Goal: Task Accomplishment & Management: Complete application form

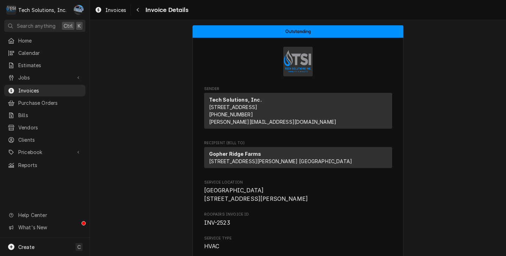
scroll to position [773, 0]
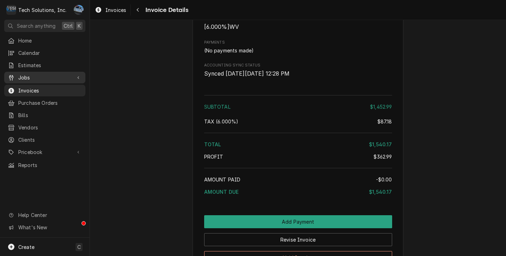
click at [22, 74] on span "Jobs" at bounding box center [44, 77] width 53 height 7
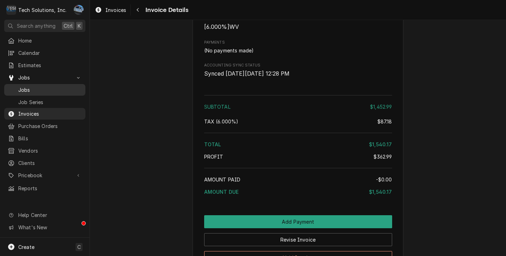
click at [37, 87] on span "Jobs" at bounding box center [50, 89] width 64 height 7
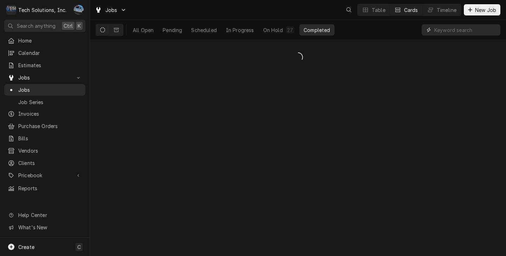
click at [448, 30] on input "Dynamic Content Wrapper" at bounding box center [465, 29] width 63 height 11
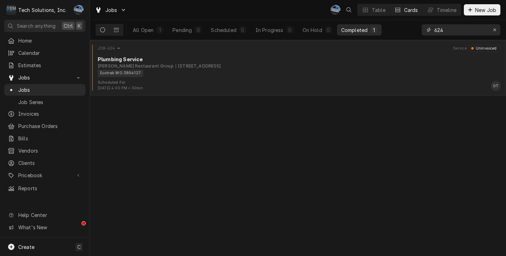
type input "624"
click at [215, 66] on div "2830 Mountaineer Blvd, Charleston, WV 25309" at bounding box center [198, 66] width 45 height 6
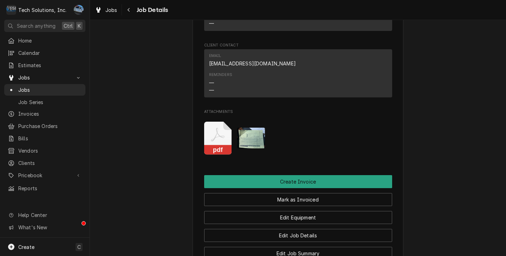
scroll to position [1054, 0]
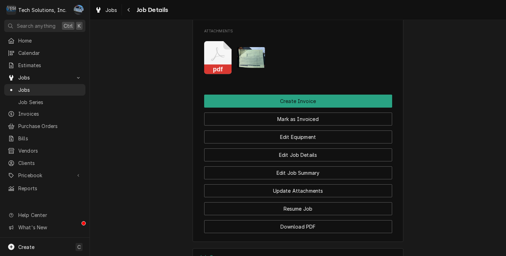
click at [247, 64] on img "Attachments" at bounding box center [251, 57] width 28 height 21
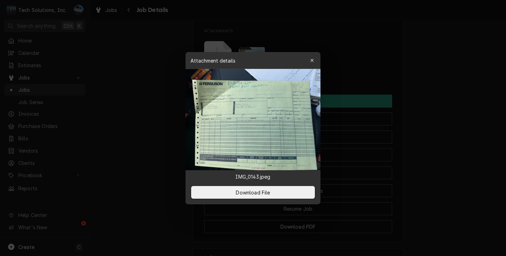
click at [258, 133] on img at bounding box center [253, 119] width 135 height 101
click at [258, 132] on img at bounding box center [253, 119] width 135 height 101
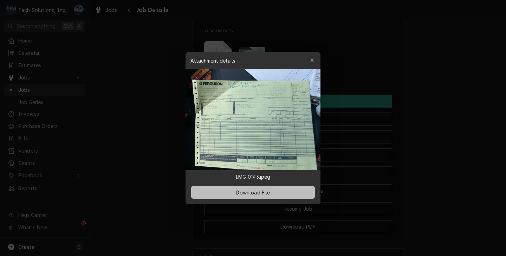
click at [255, 195] on span "Download File" at bounding box center [252, 191] width 37 height 7
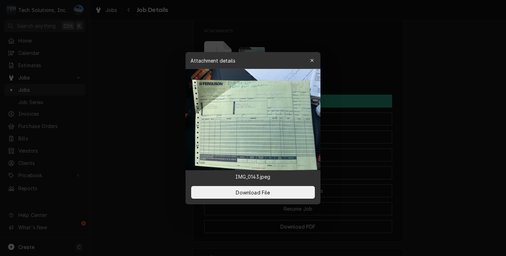
click at [229, 39] on div at bounding box center [253, 128] width 506 height 256
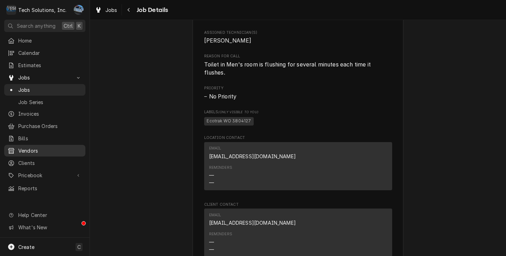
scroll to position [773, 0]
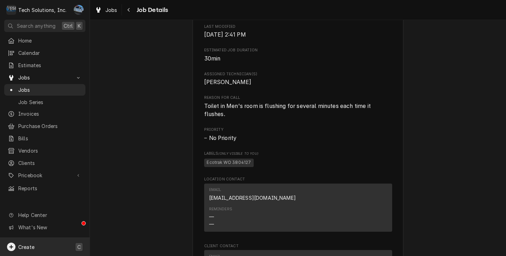
click at [12, 246] on icon "Dynamic Content Wrapper" at bounding box center [11, 246] width 8 height 8
click at [128, 166] on link "Estimate" at bounding box center [126, 162] width 63 height 12
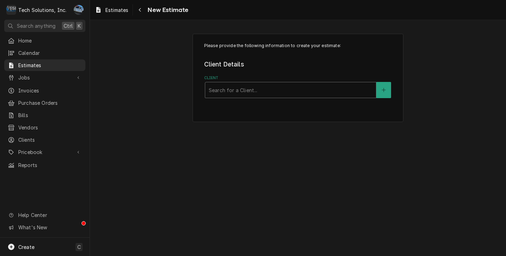
click at [221, 89] on div "Client" at bounding box center [291, 90] width 164 height 13
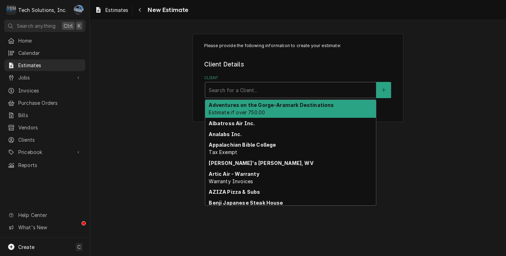
type input "T"
click at [248, 115] on span "Estimate if over 750.00" at bounding box center [237, 112] width 56 height 6
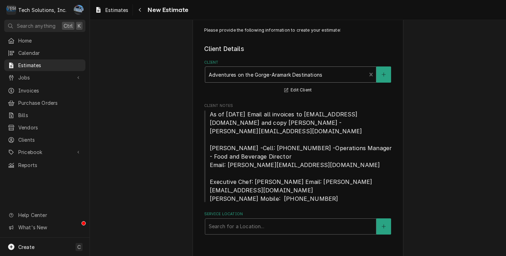
scroll to position [16, 0]
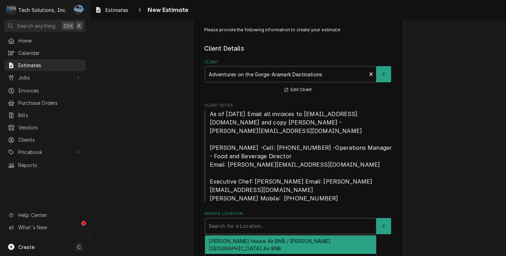
drag, startPoint x: 244, startPoint y: 225, endPoint x: 261, endPoint y: 220, distance: 17.7
click at [245, 223] on div "Search for a Location..." at bounding box center [290, 225] width 171 height 15
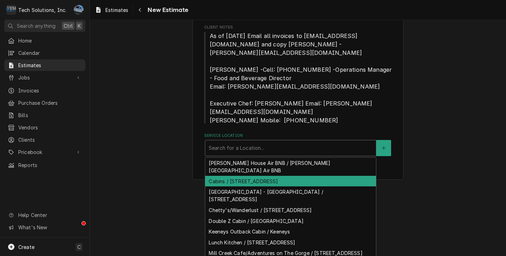
scroll to position [32, 0]
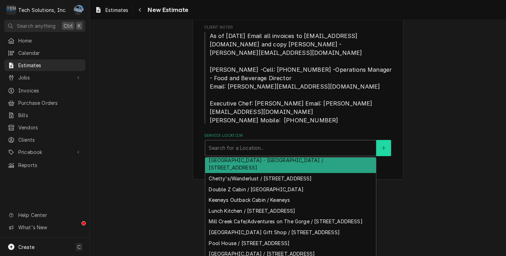
click at [377, 142] on fieldset "Client Details Client Adventures on the Gorge-Aramark Destinations Estimate if …" at bounding box center [298, 61] width 188 height 190
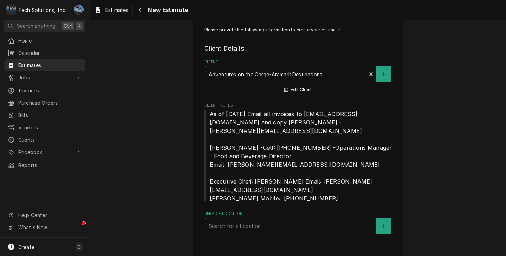
click at [239, 220] on div "Service Location" at bounding box center [291, 226] width 164 height 13
type input "S"
click at [237, 220] on input "Copperhead Sewer Prep Plant" at bounding box center [247, 225] width 76 height 11
type input "Mill Creek Sewer Prep Plant"
click at [383, 218] on button "Service Location" at bounding box center [383, 226] width 15 height 16
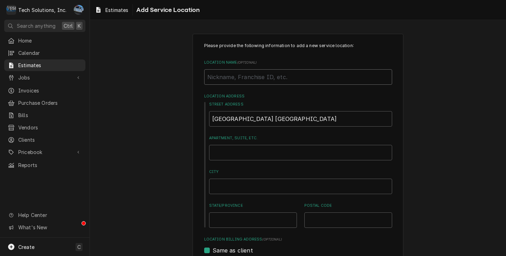
click at [245, 79] on input "Location Name ( optional )" at bounding box center [298, 76] width 188 height 15
click at [405, 76] on div "Please provide the following information to add a new service location: Locatio…" at bounding box center [298, 243] width 416 height 432
drag, startPoint x: 286, startPoint y: 121, endPoint x: 200, endPoint y: 117, distance: 86.5
click at [201, 117] on div "Please provide the following information to add a new service location: Locatio…" at bounding box center [298, 244] width 211 height 420
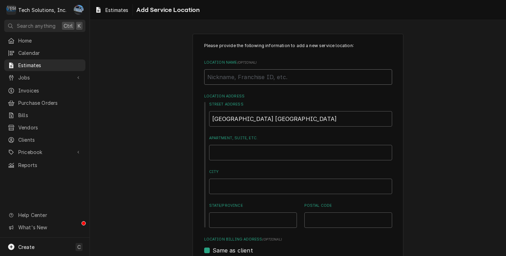
click at [219, 77] on input "Location Name ( optional )" at bounding box center [298, 76] width 188 height 15
paste input "Mill Creek Sewer Prep Plant"
type textarea "x"
type input "Mill Creek Sewer Prep Plant"
type textarea "x"
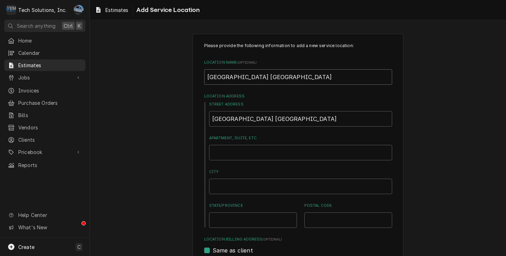
type input "Mill Creek Sewer Prep Plant"
click at [293, 119] on input "Mill Creek Sewer Prep Plant" at bounding box center [300, 118] width 183 height 15
type textarea "x"
type input "Mill Creek Sewer Prep Plant"
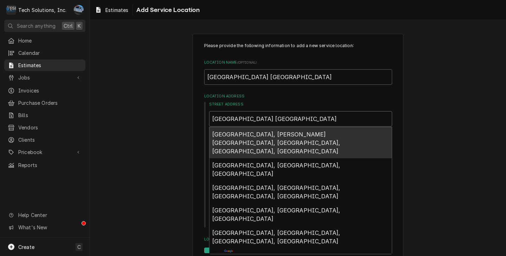
type textarea "x"
type input "Mill Creek Sewer Prep Plan"
type textarea "x"
type input "Mill Creek Sewer Prep Pla"
type textarea "x"
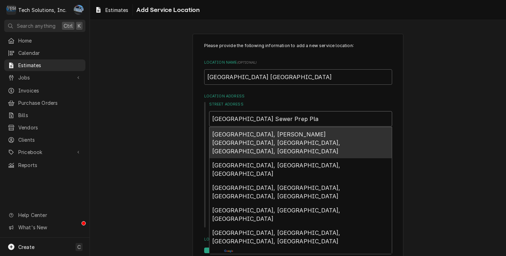
type input "Mill Creek Sewer Prep Pl"
type textarea "x"
type input "Mill Creek Sewer Prep P"
type textarea "x"
type input "Mill Creek Sewer Prep"
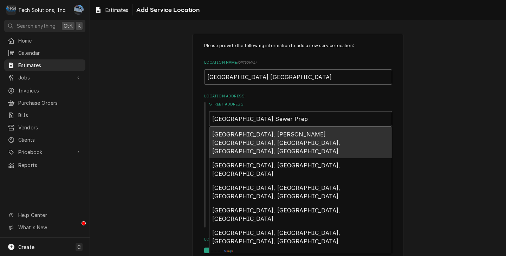
type textarea "x"
type input "Mill Creek Sewer Prep"
type textarea "x"
type input "Mill Creek Sewer Pre"
type textarea "x"
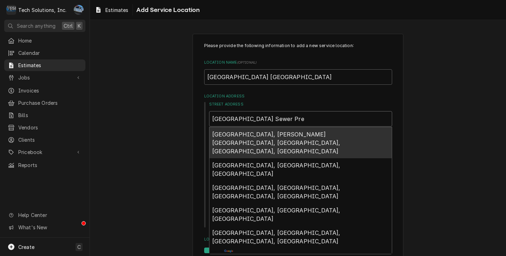
type input "Mill Creek Sewer Pr"
type textarea "x"
type input "Mill Creek Sewer P"
type textarea "x"
type input "Mill Creek Sewer"
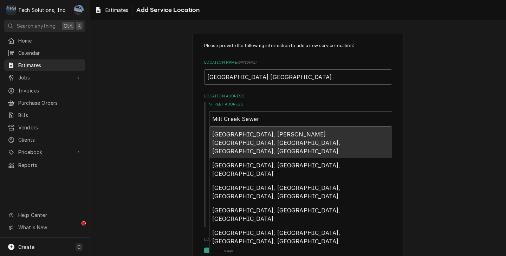
type textarea "x"
type input "Mill Creek Sewer"
type textarea "x"
type input "Mill Creek Sewe"
type textarea "x"
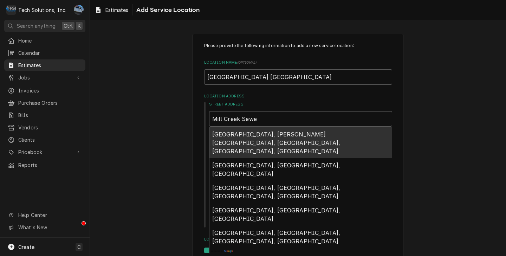
type input "Mill Creek Sew"
type textarea "x"
type input "Mill Creek Se"
type textarea "x"
type input "Mill Creek S"
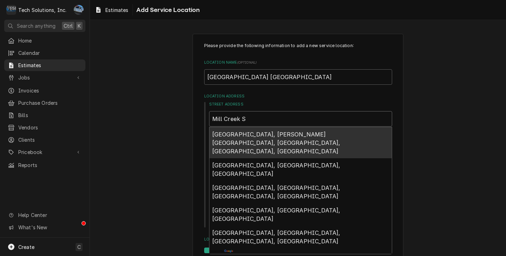
type textarea "x"
type input "Mill Creek"
type textarea "x"
type input "Mill Creek"
type textarea "x"
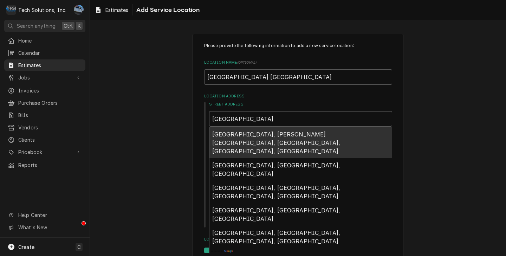
type input "Mill Cree"
type textarea "x"
type input "Mill Cre"
type textarea "x"
type input "Mill Cr"
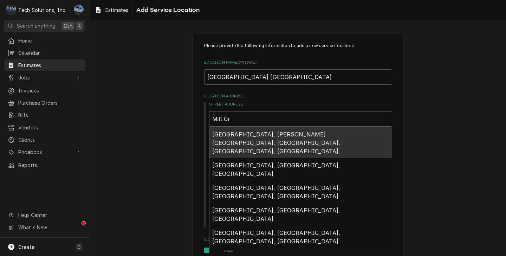
type textarea "x"
type input "Mill C"
type textarea "x"
type input "Mill"
type textarea "x"
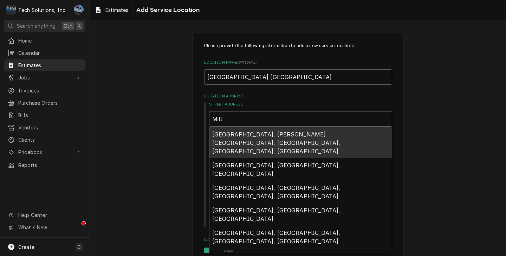
type input "Mill"
type textarea "x"
type input "Mil"
type textarea "x"
type input "Mi"
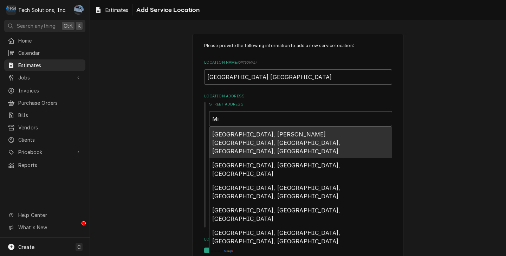
type textarea "x"
type input "M"
type textarea "x"
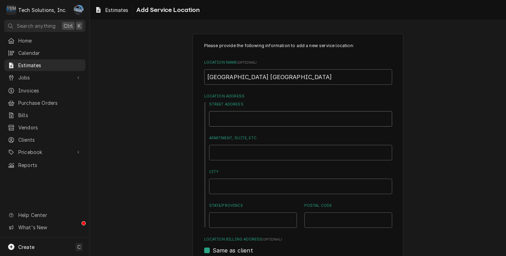
type textarea "x"
type input "m"
type textarea "x"
type input "mi"
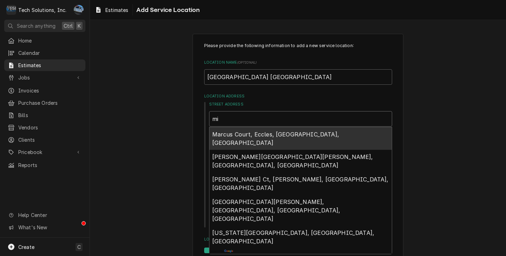
type textarea "x"
type input "mil"
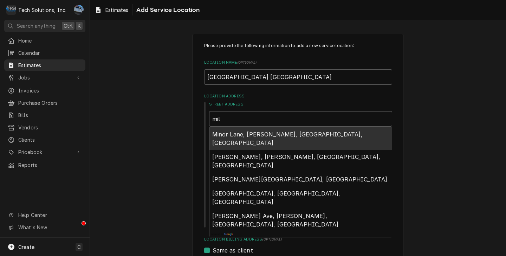
type textarea "x"
type input "milk"
type textarea "x"
type input "milk"
type textarea "x"
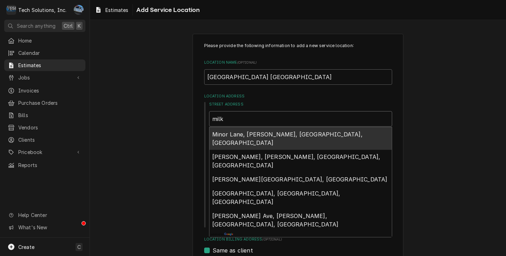
type input "milk c"
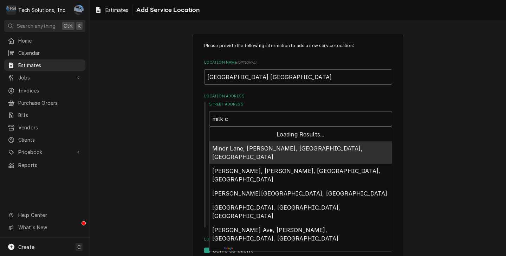
type textarea "x"
type input "milk cr"
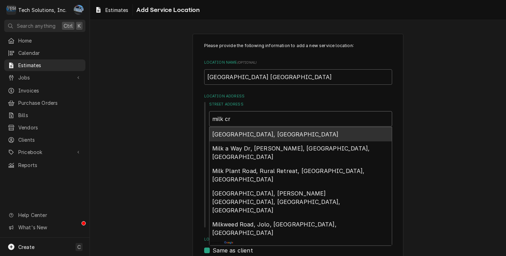
type textarea "x"
type input "milk cre"
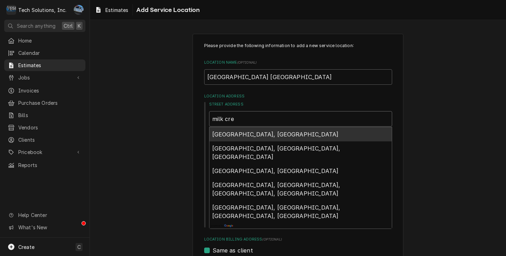
type textarea "x"
type input "milk cree"
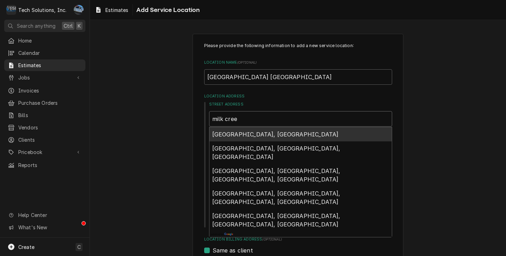
type textarea "x"
type input "milk creek"
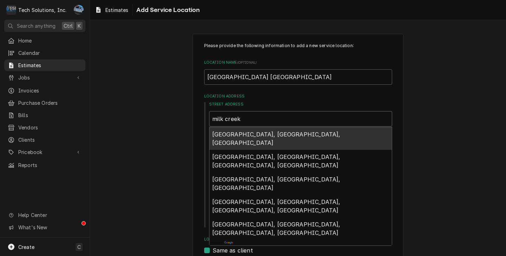
type textarea "x"
type input "milk creek"
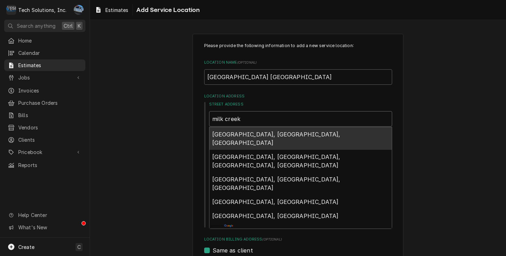
type textarea "x"
type input "milk creek r"
type textarea "x"
type input "milk creek ro"
type textarea "x"
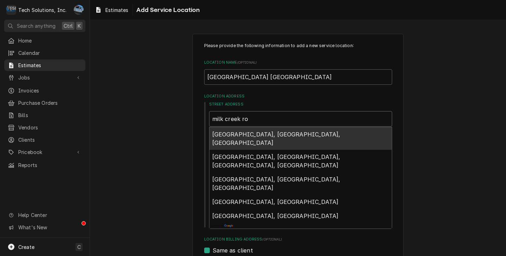
type input "milk creek roa"
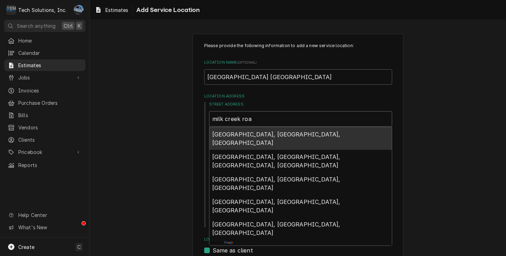
type textarea "x"
type input "milk creek roaf"
type textarea "x"
type input "milk creek roa"
type textarea "x"
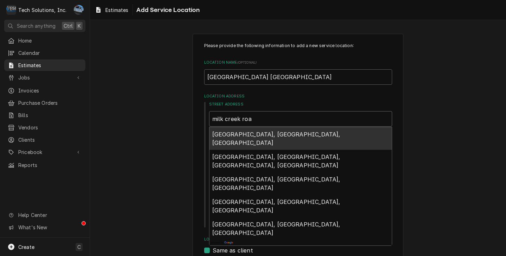
type input "milk creek ro"
type textarea "x"
type input "milk creek r"
type textarea "x"
type input "milk creek"
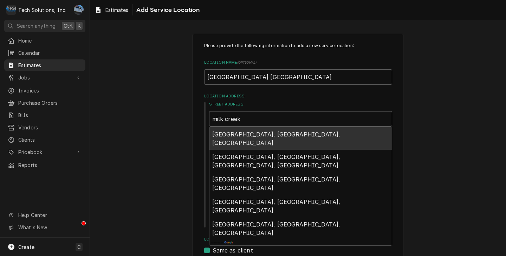
type textarea "x"
type input "milk creek"
type textarea "x"
type input "milk cree"
type textarea "x"
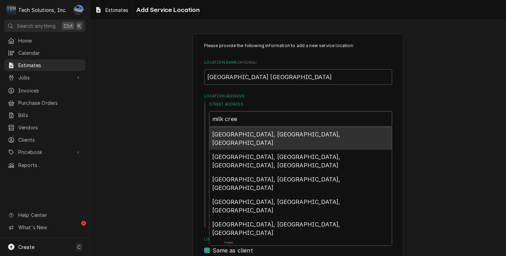
type input "milk cre"
type textarea "x"
type input "milk cr"
type textarea "x"
type input "milk c"
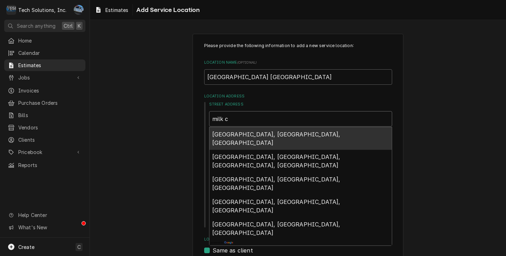
type textarea "x"
type input "milk"
type textarea "x"
type input "milk"
type textarea "x"
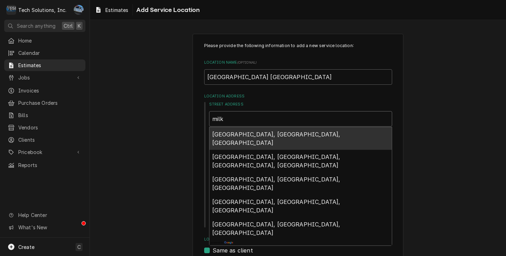
type input "mil"
type textarea "x"
type input "mi"
type textarea "x"
type input "m"
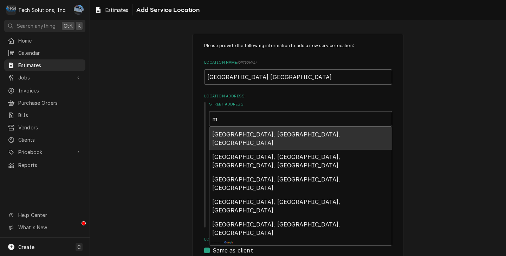
type textarea "x"
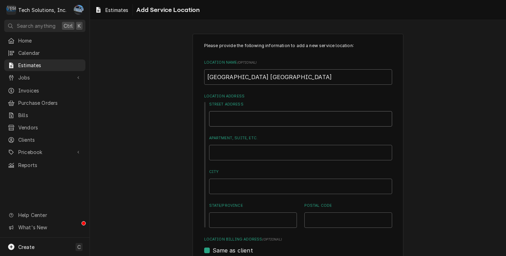
type textarea "x"
type input "m"
type textarea "x"
type input "mi"
type textarea "x"
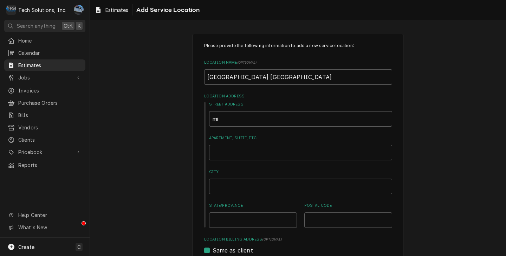
type input "mil"
type textarea "x"
type input "mill"
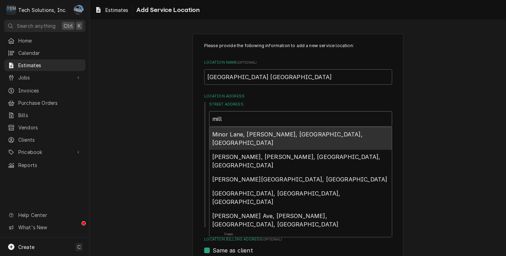
type textarea "x"
type input "millc"
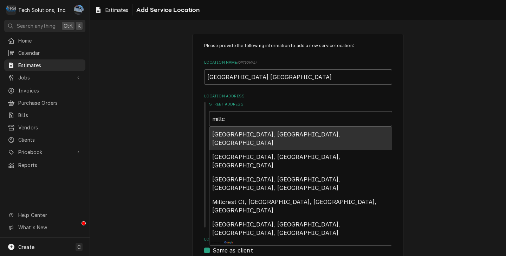
type textarea "x"
type input "mill"
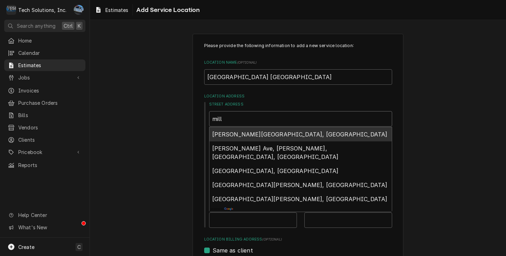
type textarea "x"
type input "mill"
type textarea "x"
type input "mill c"
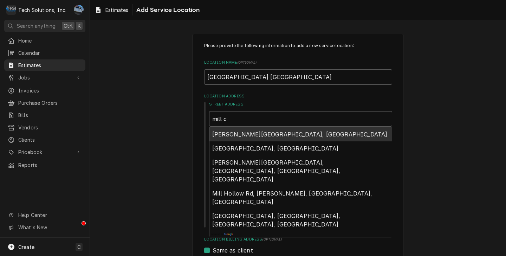
type textarea "x"
type input "mill cr"
type textarea "x"
type input "mill cre"
type textarea "x"
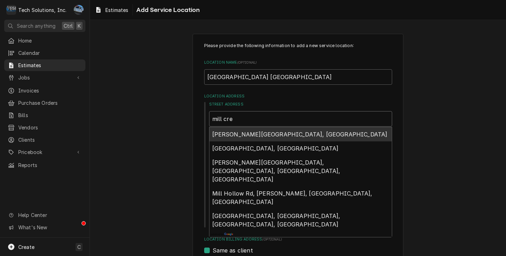
type input "mill cree"
type textarea "x"
type input "mill creek"
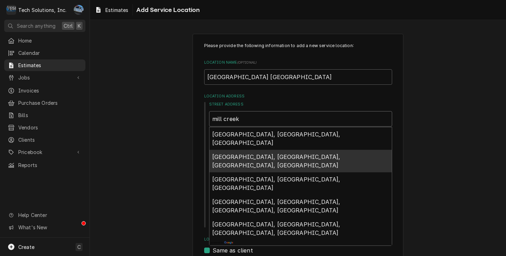
scroll to position [35, 0]
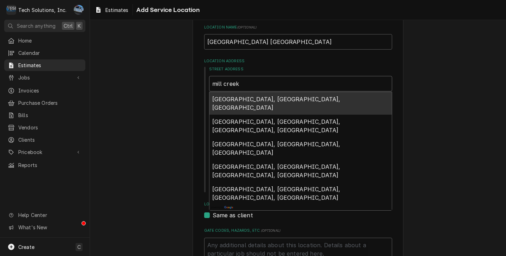
type textarea "x"
type input "mill cree"
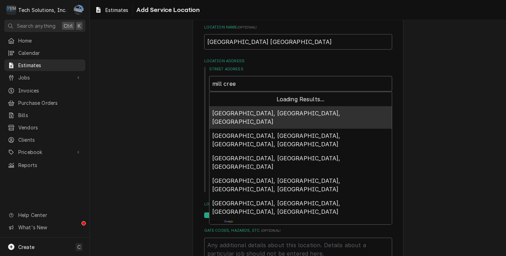
type textarea "x"
type input "mill cre"
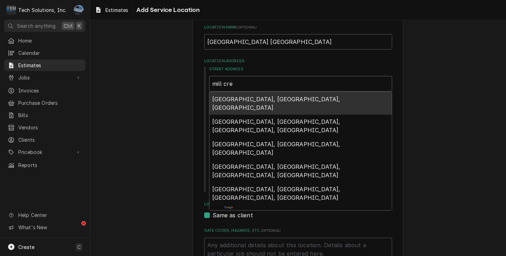
type textarea "x"
type input "mill cr"
type textarea "x"
type input "mill c"
type textarea "x"
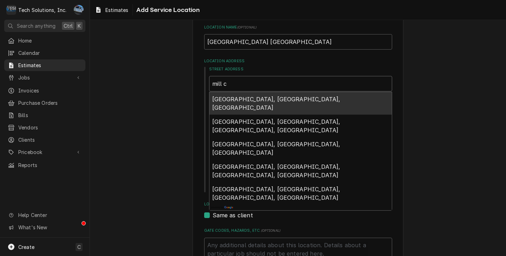
type input "mill"
type textarea "x"
type input "mill"
type textarea "x"
type input "mil"
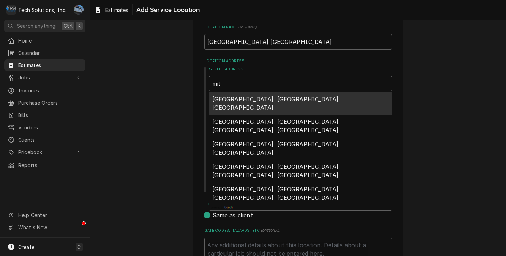
type textarea "x"
type input "mi"
type textarea "x"
type input "m"
type textarea "x"
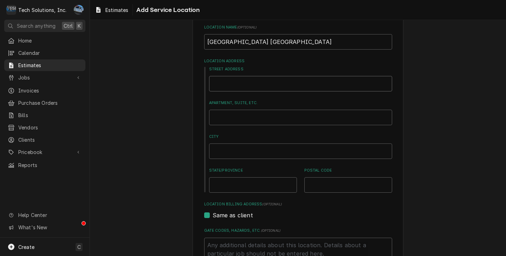
type textarea "x"
type input "M"
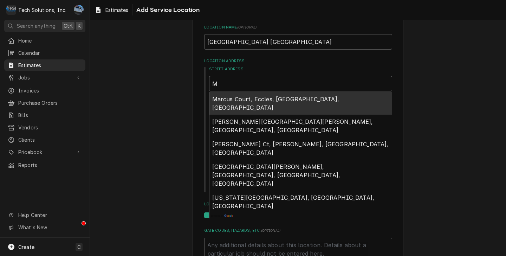
type textarea "x"
type input "Mi"
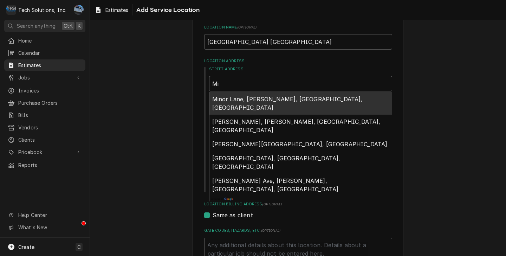
type textarea "x"
type input "Mil"
type textarea "x"
type input "Mill"
type textarea "x"
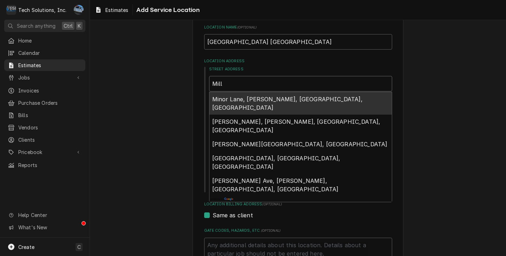
type input "Mill"
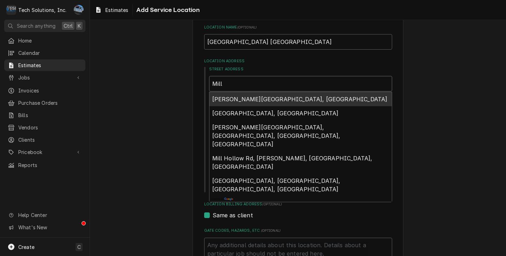
type textarea "x"
type input "Mill C"
type textarea "x"
type input "Mill Cr"
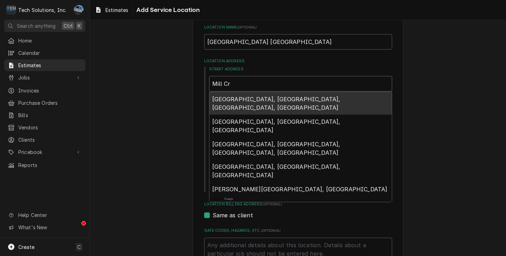
type textarea "x"
type input "Mill Cre"
type textarea "x"
type input "Mill Crer"
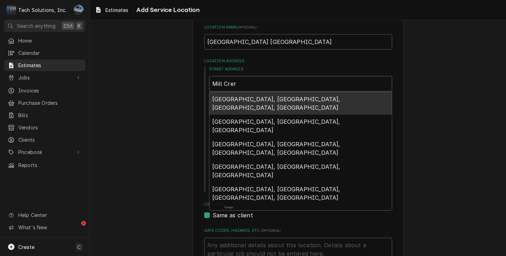
type textarea "x"
type input "Mill Crere"
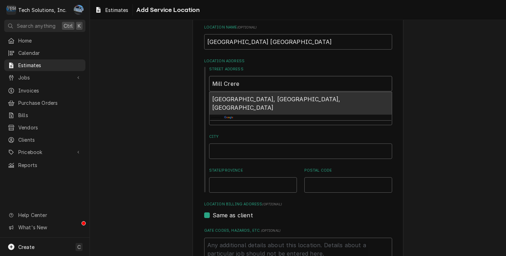
type textarea "x"
type input "Mill Crer"
type textarea "x"
type input "Mill Cre"
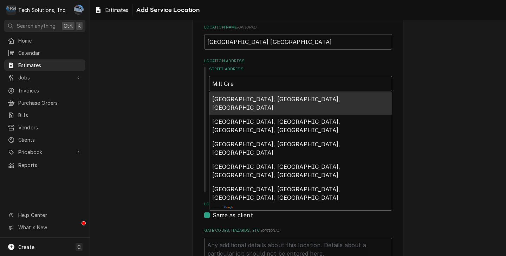
type textarea "x"
type input "Mill Cree"
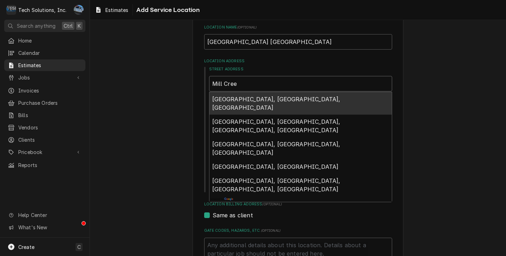
type textarea "x"
type input "Mill Creek"
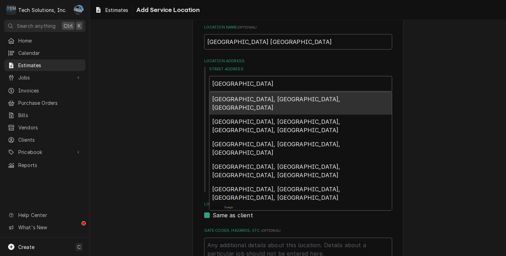
type textarea "x"
type input "Mill Creek"
type textarea "x"
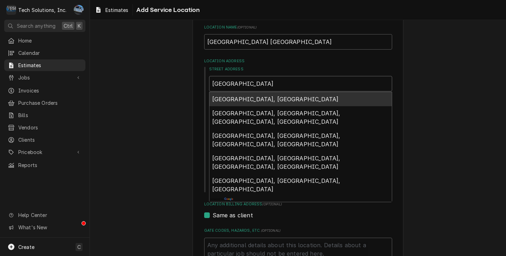
click at [310, 103] on span "Mill Creek Campus Road, Fayetteville, WV, USA" at bounding box center [275, 99] width 127 height 7
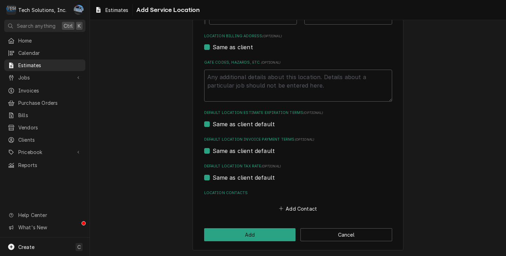
scroll to position [204, 0]
click at [278, 231] on button "Add" at bounding box center [250, 234] width 92 height 13
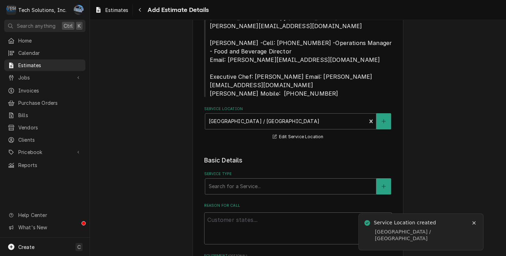
scroll to position [192, 0]
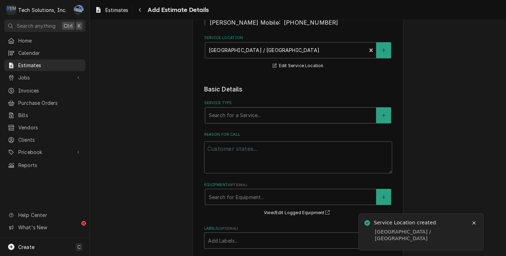
click at [230, 109] on div "Service Type" at bounding box center [291, 115] width 164 height 13
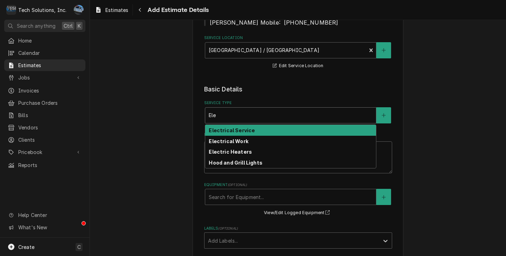
click at [234, 127] on strong "Electrical Service" at bounding box center [232, 130] width 46 height 6
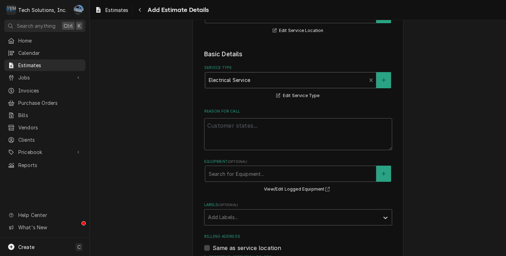
scroll to position [227, 0]
click at [247, 126] on textarea "Reason For Call" at bounding box center [298, 134] width 188 height 32
click at [274, 119] on textarea "Install new electrical" at bounding box center [298, 134] width 188 height 32
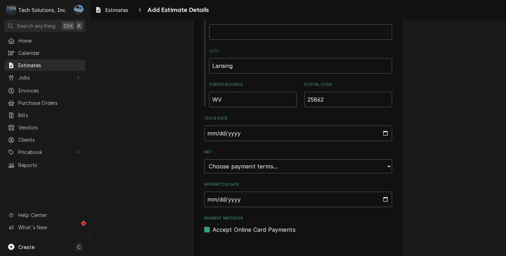
scroll to position [535, 0]
click at [265, 158] on select "Choose payment terms... Same Day Net 7 Net 14 Net 21 Net 30 Net 45 Net 60 Net 90" at bounding box center [298, 165] width 188 height 14
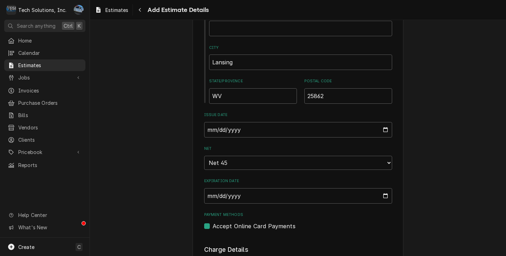
scroll to position [570, 0]
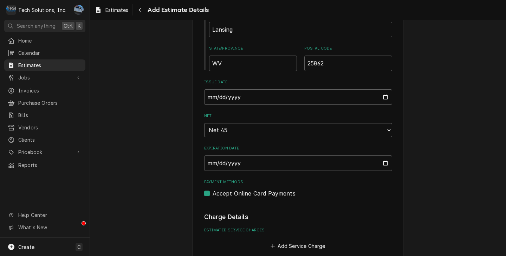
click at [384, 124] on select "Choose payment terms... Same Day Net 7 Net 14 Net 21 Net 30 Net 45 Net 45 Net 6…" at bounding box center [298, 130] width 188 height 14
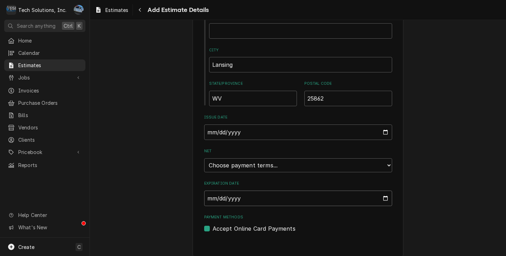
click at [294, 190] on input "Expiration Date" at bounding box center [298, 197] width 188 height 15
click at [378, 193] on input "Expiration Date" at bounding box center [298, 197] width 188 height 15
click at [384, 190] on input "Expiration Date" at bounding box center [298, 197] width 188 height 15
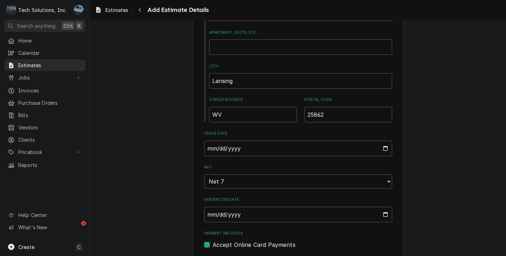
scroll to position [537, 0]
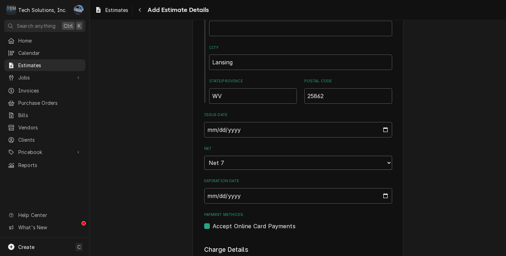
click at [382, 159] on select "Choose payment terms... Same Day Net 7 Net 14 Net 21 Net 30 Net 45 Net 60 Net 90" at bounding box center [298, 163] width 188 height 14
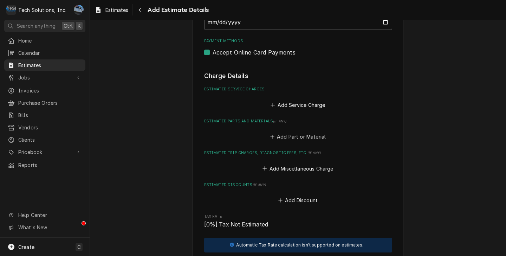
scroll to position [710, 0]
click at [291, 100] on button "Add Service Charge" at bounding box center [298, 105] width 57 height 10
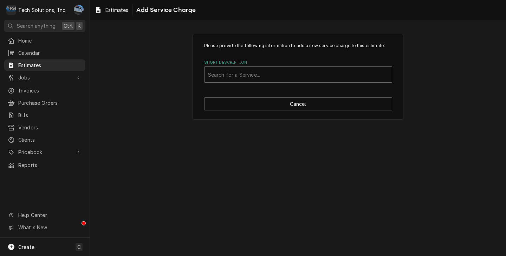
click at [254, 71] on div "Short Description" at bounding box center [298, 74] width 180 height 13
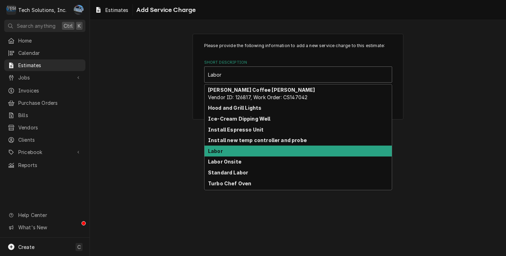
click at [240, 153] on div "Labor" at bounding box center [298, 150] width 187 height 11
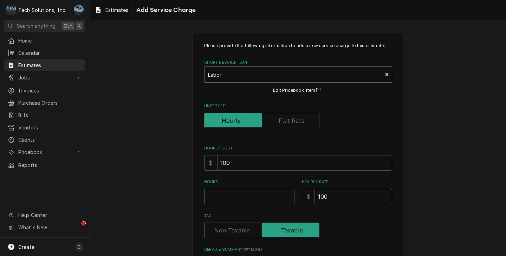
click at [233, 206] on div "Please provide the following information to add a new service charge to this es…" at bounding box center [298, 166] width 188 height 246
click at [233, 200] on input "Hours" at bounding box center [249, 196] width 90 height 15
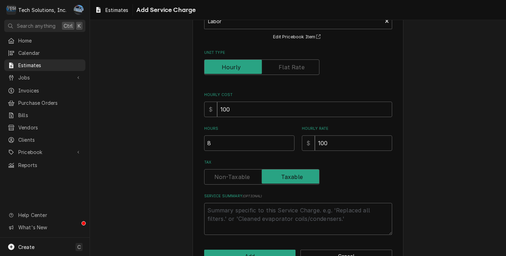
scroll to position [35, 0]
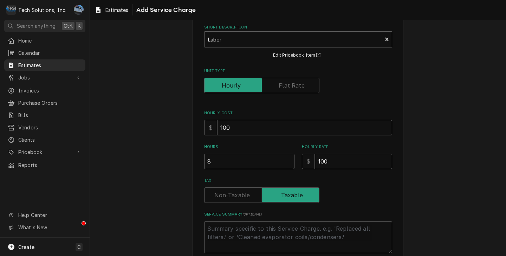
click at [242, 157] on input "8" at bounding box center [249, 161] width 90 height 15
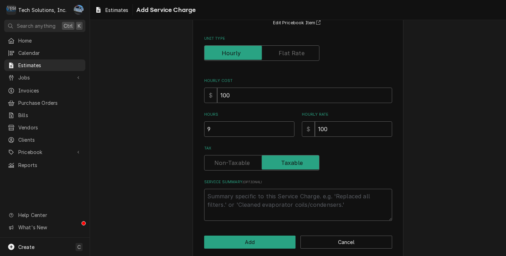
scroll to position [76, 0]
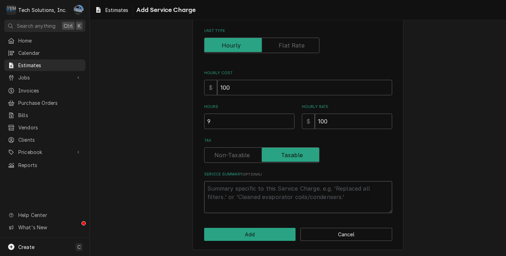
click at [266, 190] on textarea "Service Summary ( optional )" at bounding box center [298, 197] width 188 height 32
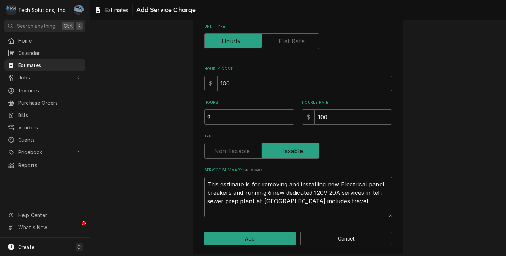
scroll to position [84, 0]
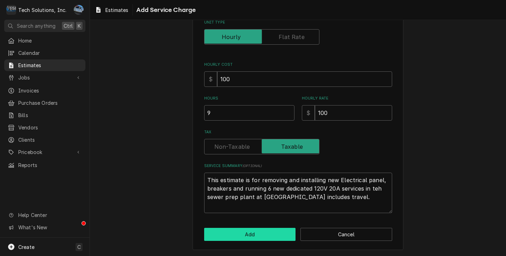
click at [251, 231] on button "Add" at bounding box center [250, 234] width 92 height 13
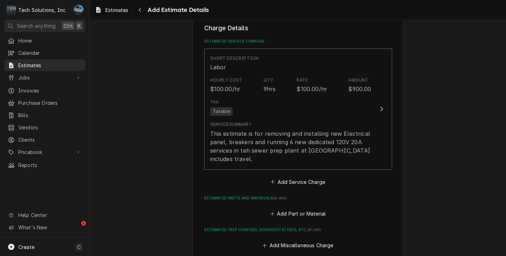
scroll to position [808, 0]
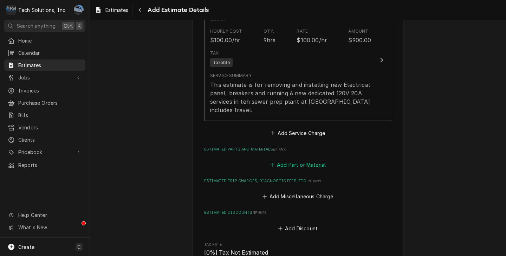
click at [300, 160] on button "Add Part or Material" at bounding box center [298, 165] width 58 height 10
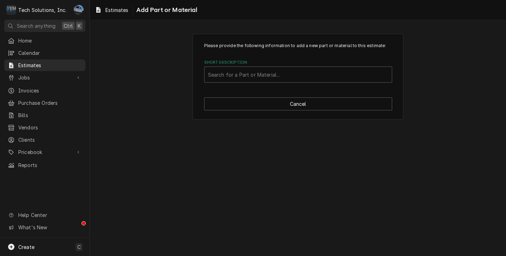
click at [265, 86] on div "Please provide the following information to add a new part or material to this …" at bounding box center [298, 77] width 211 height 86
click at [264, 77] on div "Short Description" at bounding box center [298, 74] width 180 height 13
click at [286, 74] on div "Short Description" at bounding box center [291, 74] width 166 height 13
click at [279, 90] on div "Loading..." at bounding box center [298, 90] width 187 height 13
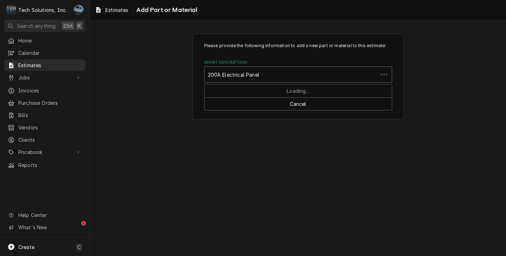
click at [279, 90] on div "Loading..." at bounding box center [298, 90] width 187 height 13
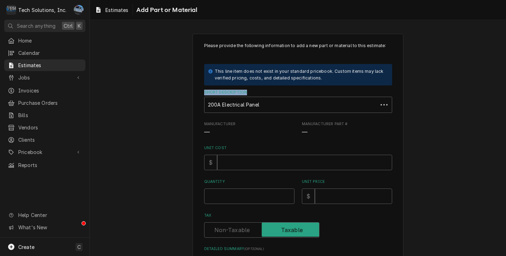
click at [279, 90] on label "Short Description" at bounding box center [298, 93] width 188 height 6
drag, startPoint x: 280, startPoint y: 91, endPoint x: 257, endPoint y: 86, distance: 23.7
click at [257, 86] on div "Please provide the following information to add a new part or material to this …" at bounding box center [298, 165] width 188 height 245
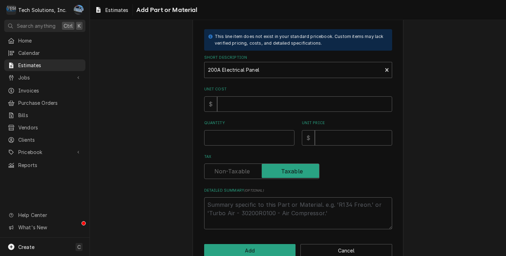
scroll to position [35, 0]
click at [252, 106] on input "Unit Cost" at bounding box center [304, 103] width 175 height 15
click at [209, 140] on input "Quantity" at bounding box center [249, 137] width 90 height 15
click at [329, 135] on input "Unit Price" at bounding box center [353, 137] width 77 height 15
click at [423, 151] on div "Please provide the following information to add a new part or material to this …" at bounding box center [298, 131] width 416 height 279
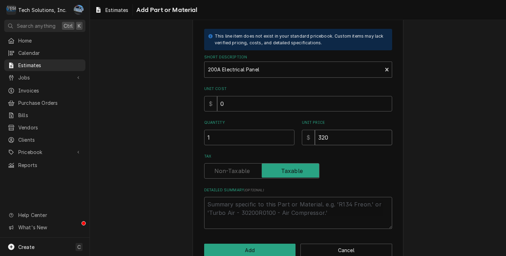
click at [332, 140] on input "320" at bounding box center [353, 137] width 77 height 15
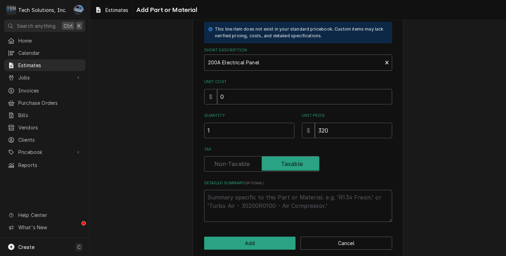
scroll to position [52, 0]
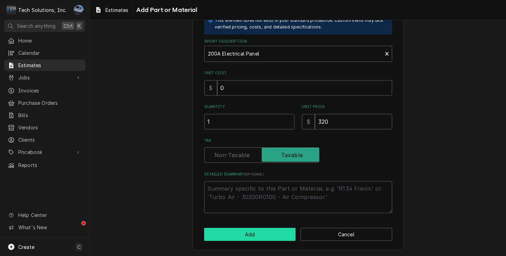
click at [237, 233] on button "Add" at bounding box center [250, 234] width 92 height 13
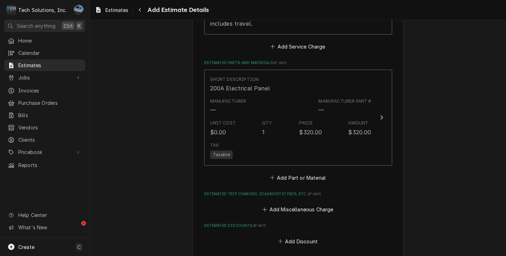
scroll to position [913, 0]
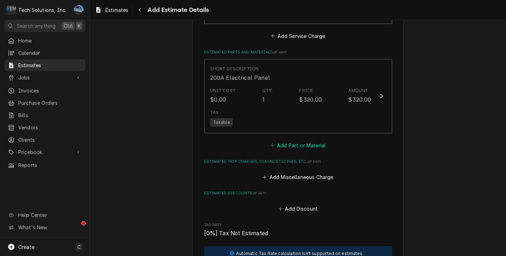
click at [299, 140] on button "Add Part or Material" at bounding box center [298, 145] width 58 height 10
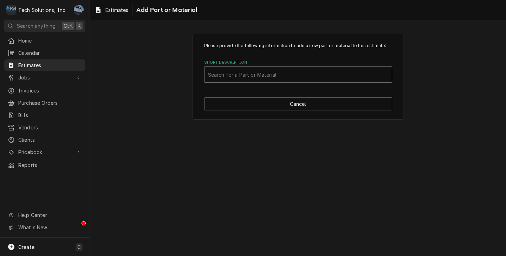
click at [261, 77] on div "Short Description" at bounding box center [298, 74] width 180 height 13
click at [288, 76] on div "Short Description" at bounding box center [298, 74] width 180 height 13
click at [327, 75] on div "Short Description" at bounding box center [298, 74] width 180 height 13
click at [482, 79] on div "Please provide the following information to add a new part or material to this …" at bounding box center [298, 76] width 416 height 98
click at [292, 75] on div "Short Description" at bounding box center [291, 74] width 166 height 13
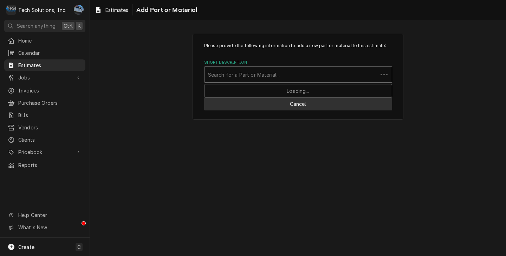
click at [292, 107] on button "Cancel" at bounding box center [298, 103] width 188 height 13
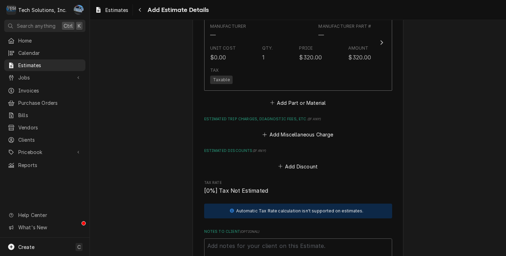
scroll to position [983, 0]
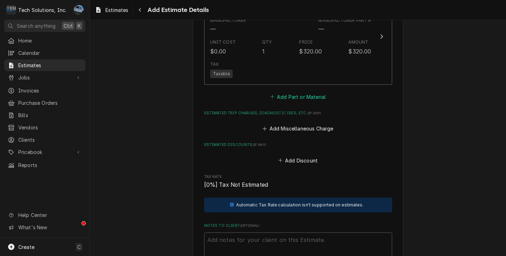
click at [305, 92] on button "Add Part or Material" at bounding box center [298, 97] width 58 height 10
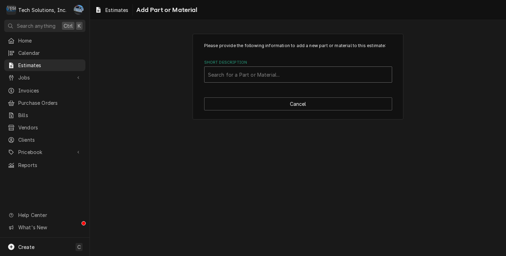
click at [283, 77] on div "Short Description" at bounding box center [298, 74] width 180 height 13
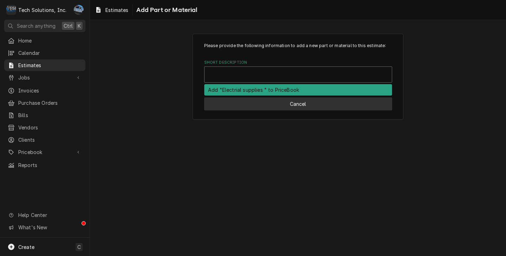
click at [288, 103] on button "Cancel" at bounding box center [298, 103] width 188 height 13
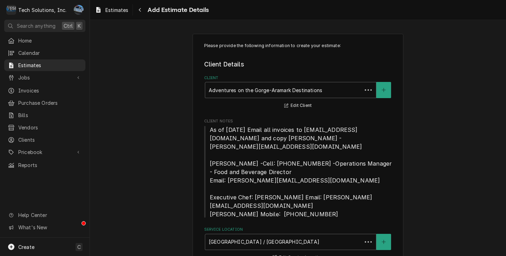
scroll to position [983, 0]
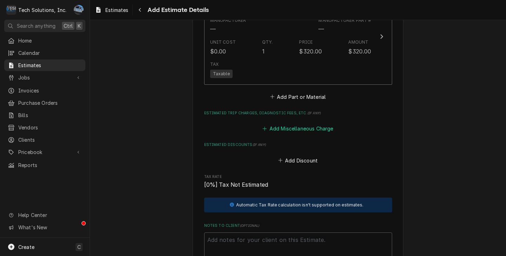
click at [291, 124] on button "Add Miscellaneous Charge" at bounding box center [297, 129] width 73 height 10
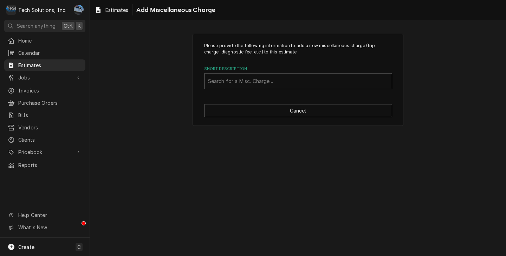
click at [289, 80] on div "Short Description" at bounding box center [298, 81] width 180 height 13
click at [284, 94] on div "Loading..." at bounding box center [298, 97] width 187 height 13
click at [44, 61] on span "Estimates" at bounding box center [50, 64] width 64 height 7
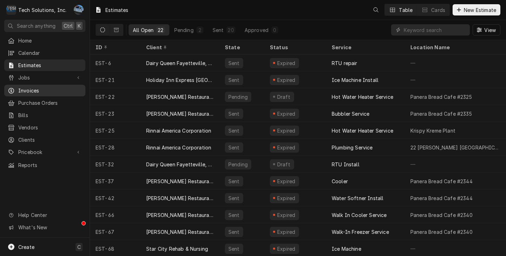
click at [38, 91] on span "Invoices" at bounding box center [50, 90] width 64 height 7
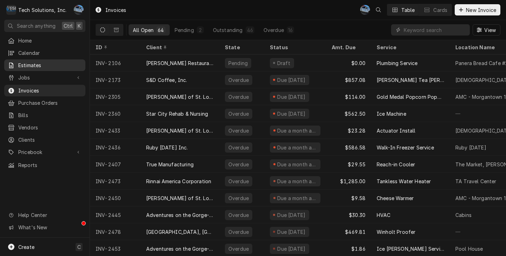
click at [40, 65] on span "Estimates" at bounding box center [50, 64] width 64 height 7
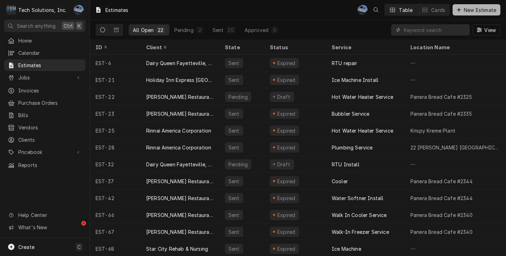
click at [479, 10] on span "New Estimate" at bounding box center [479, 9] width 35 height 7
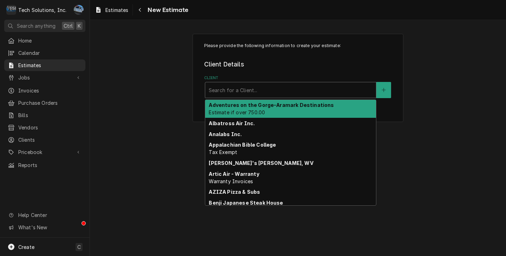
click at [266, 89] on div "Client" at bounding box center [291, 90] width 164 height 13
click at [320, 110] on div "Adventures on the Gorge-Aramark Destinations Estimate if over 750.00" at bounding box center [290, 109] width 171 height 18
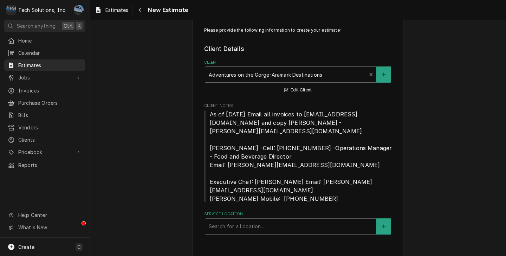
scroll to position [16, 0]
click at [254, 220] on div "Service Location" at bounding box center [291, 226] width 164 height 13
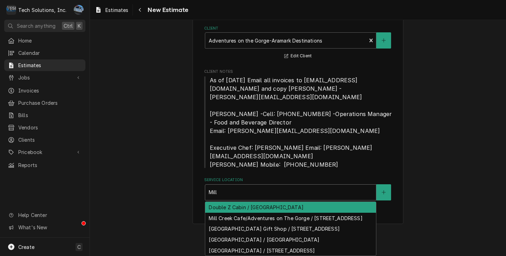
type input "Mill"
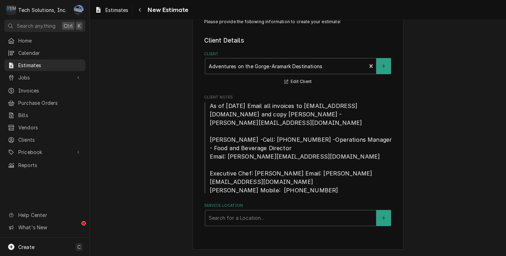
scroll to position [16, 0]
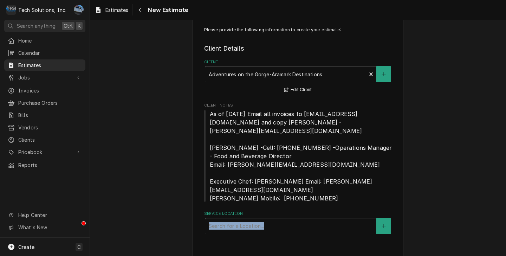
drag, startPoint x: 465, startPoint y: 222, endPoint x: 459, endPoint y: 199, distance: 24.1
click at [459, 199] on div "Please provide the following information to create your estimate: Client Detail…" at bounding box center [298, 138] width 416 height 236
click at [286, 220] on div "Service Location" at bounding box center [291, 226] width 164 height 13
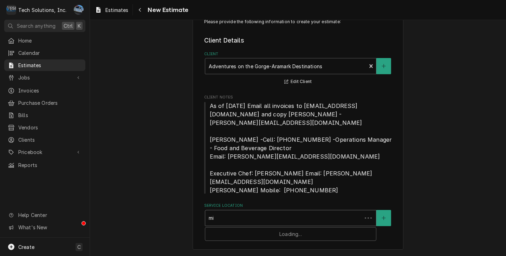
type input "m"
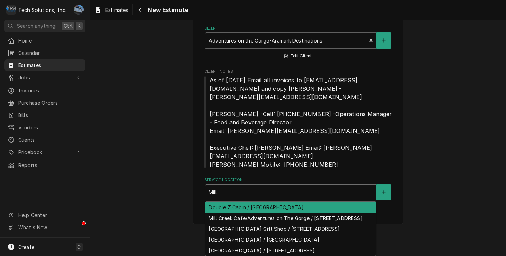
scroll to position [16, 0]
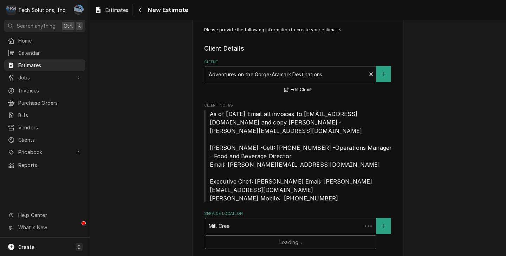
type input "Mill Creek"
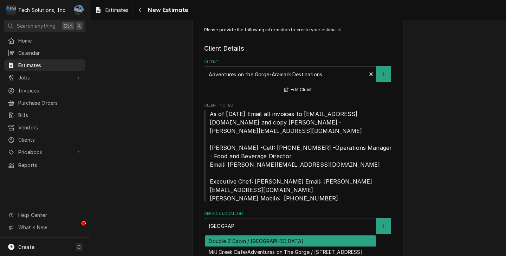
scroll to position [64, 0]
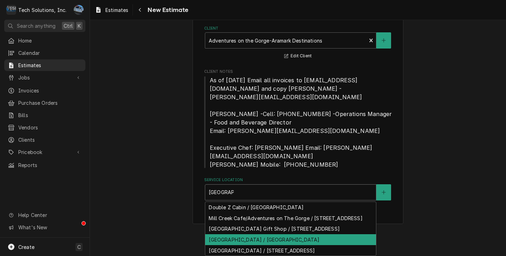
click at [302, 234] on div "Mill Creek Sewer Prep Plant / Mill Creek Campus Road, WV 25938" at bounding box center [290, 239] width 171 height 11
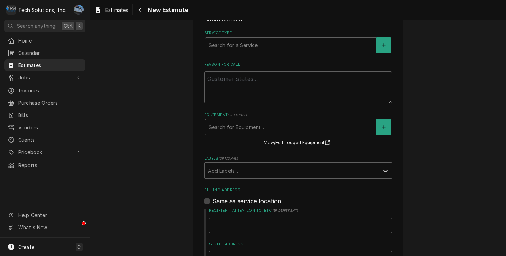
scroll to position [262, 0]
click at [223, 39] on div "Service Type" at bounding box center [291, 45] width 164 height 13
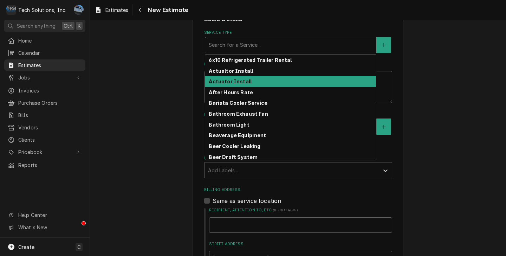
type textarea "x"
type input "E"
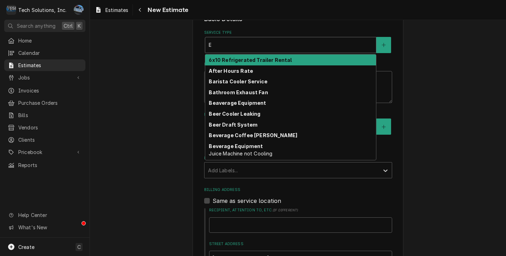
type textarea "x"
type input "El"
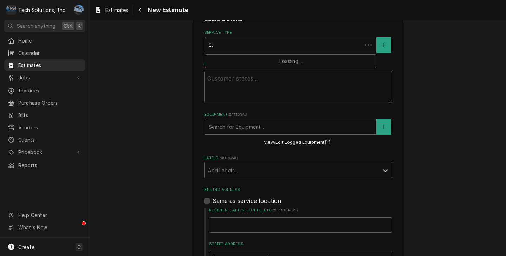
type textarea "x"
type input "Ele"
type textarea "x"
type input "Elec"
type textarea "x"
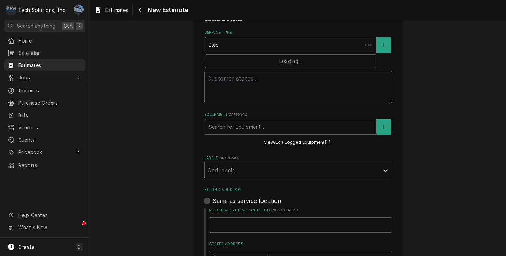
type input "Elect"
type textarea "x"
type input "Electr"
type textarea "x"
type input "Electri"
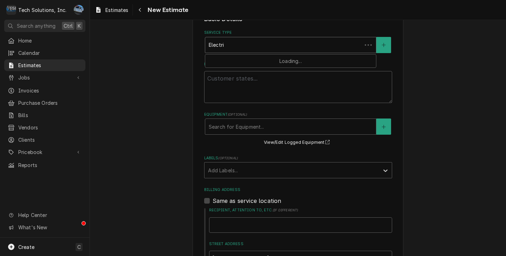
type textarea "x"
type input "Electric"
type textarea "x"
type input "Electrica"
type textarea "x"
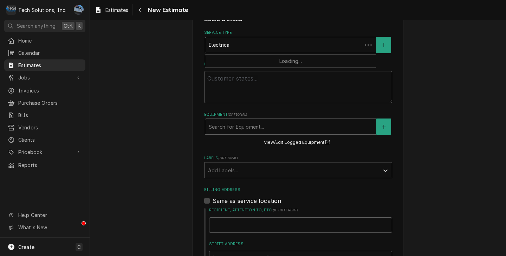
type input "Electrical"
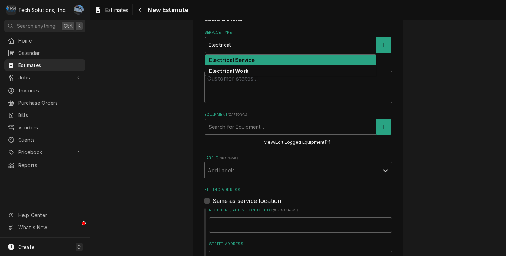
click at [237, 57] on strong "Electrical Service" at bounding box center [232, 60] width 46 height 6
type textarea "x"
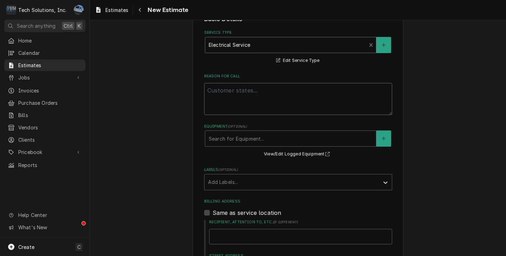
click at [247, 86] on textarea "Reason For Call" at bounding box center [298, 99] width 188 height 32
type textarea "Install new electrical panel/breakers and outlets"
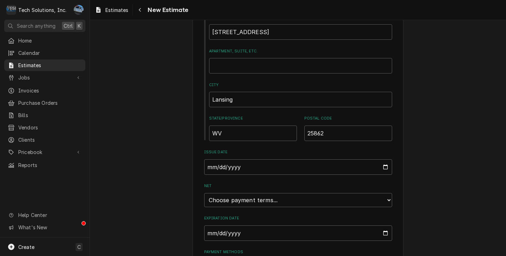
scroll to position [535, 0]
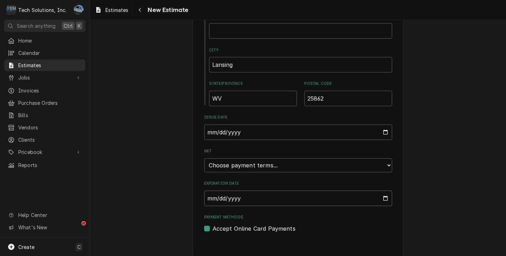
click at [381, 191] on input "Expiration Date" at bounding box center [298, 197] width 188 height 15
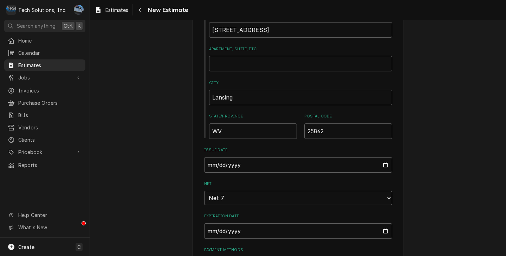
click at [383, 193] on select "Choose payment terms... Same Day Net 7 Net 14 Net 21 Net 30 Net 45 Net 60 Net 90" at bounding box center [298, 198] width 188 height 14
type textarea "x"
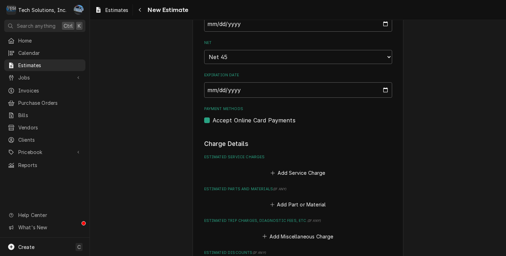
scroll to position [643, 0]
click at [297, 168] on button "Add Service Charge" at bounding box center [298, 173] width 57 height 10
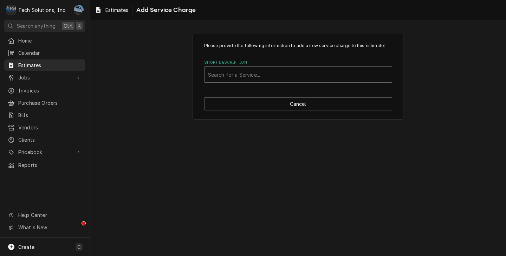
click at [262, 77] on div "Short Description" at bounding box center [298, 74] width 180 height 13
type input "labor"
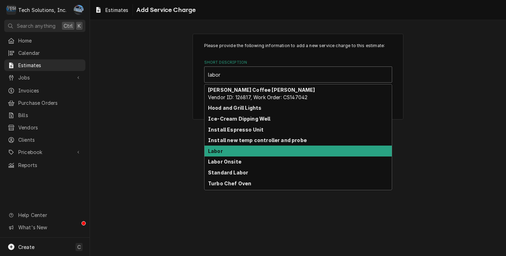
drag, startPoint x: 246, startPoint y: 150, endPoint x: 251, endPoint y: 145, distance: 7.0
click at [247, 150] on div "Labor" at bounding box center [298, 150] width 187 height 11
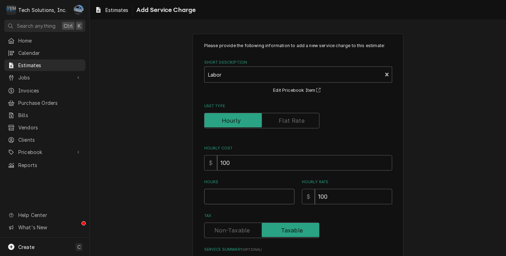
click at [249, 198] on input "Hours" at bounding box center [249, 196] width 90 height 15
type textarea "x"
type input "9"
type textarea "x"
type input "9"
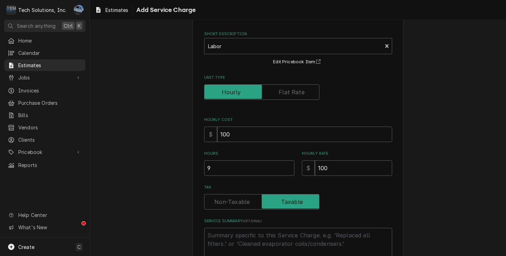
scroll to position [70, 0]
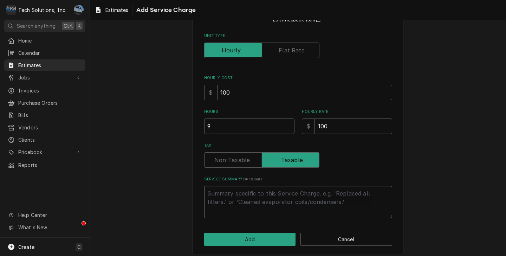
click at [305, 201] on textarea "Service Summary ( optional )" at bounding box center [298, 202] width 188 height 32
drag, startPoint x: 308, startPoint y: 197, endPoint x: 282, endPoint y: 203, distance: 27.0
click at [282, 203] on textarea "Service Summary ( optional )" at bounding box center [298, 202] width 188 height 32
type textarea "x"
type textarea "T"
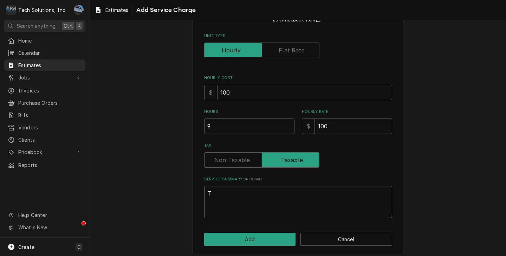
type textarea "x"
type textarea "Th"
type textarea "x"
type textarea "Thi"
type textarea "x"
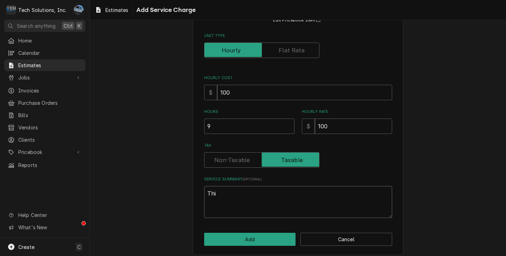
type textarea "This"
type textarea "x"
type textarea "This"
type textarea "x"
type textarea "This e"
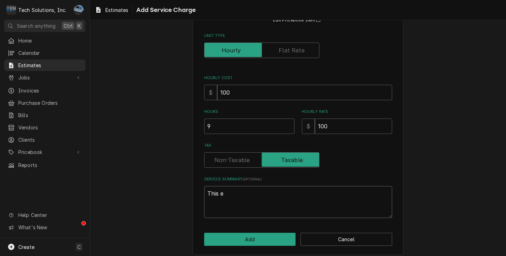
type textarea "x"
type textarea "This es"
type textarea "x"
type textarea "This est"
type textarea "x"
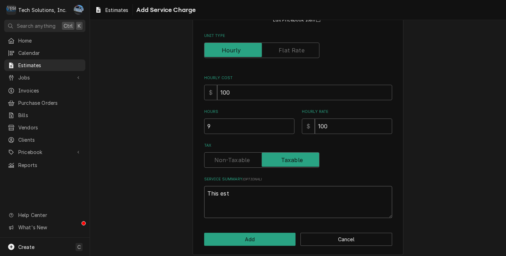
type textarea "This esti"
type textarea "x"
type textarea "This estim"
type textarea "x"
type textarea "This estima"
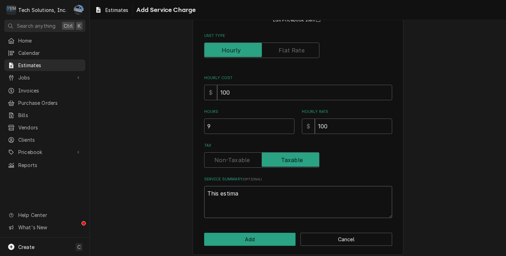
type textarea "x"
type textarea "This estimat"
type textarea "x"
type textarea "This estimate"
type textarea "x"
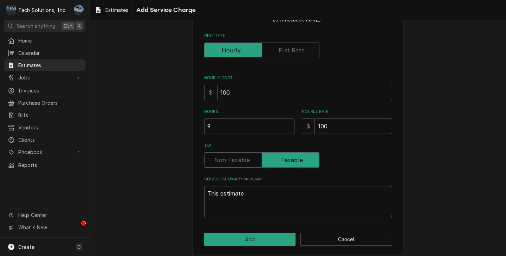
type textarea "This estimate"
type textarea "x"
type textarea "This estimate i"
type textarea "x"
type textarea "This estimate is"
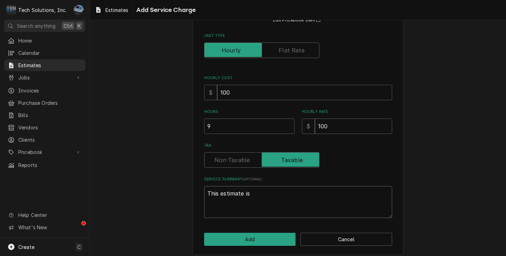
type textarea "x"
type textarea "This estimate is"
type textarea "x"
type textarea "This estimate is f"
type textarea "x"
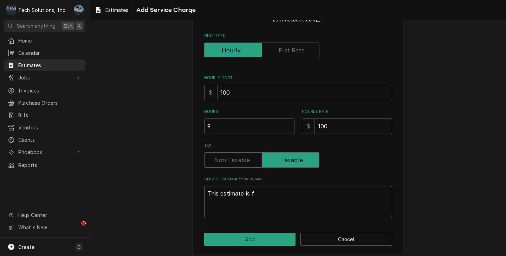
type textarea "This estimate is fo"
type textarea "x"
type textarea "This estimate is for"
type textarea "x"
type textarea "This estimate is for"
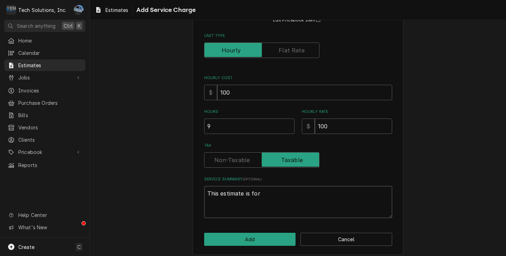
type textarea "x"
type textarea "This estimate is for I"
type textarea "x"
type textarea "This estimate is for I="
type textarea "x"
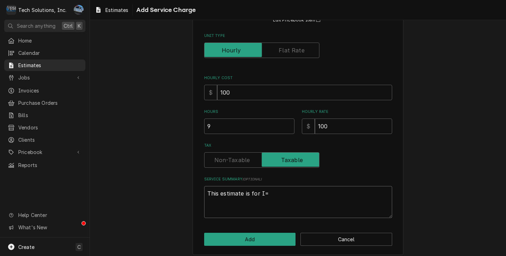
type textarea "This estimate is for I"
type textarea "x"
type textarea "This estimate is for"
type textarea "x"
type textarea "This estimate is for i"
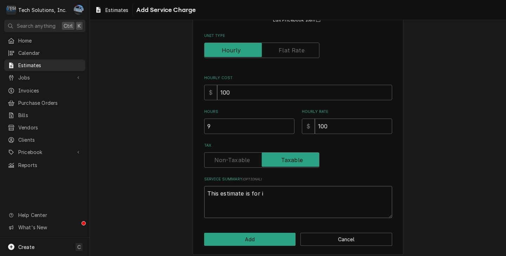
type textarea "x"
type textarea "This estimate is for in"
type textarea "x"
type textarea "This estimate is for ins"
type textarea "x"
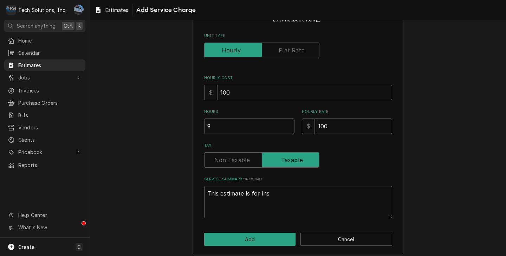
type textarea "This estimate is for inst"
type textarea "x"
type textarea "This estimate is for insta"
type textarea "x"
type textarea "This estimate is for instal"
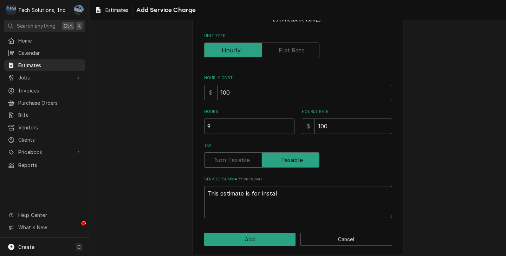
type textarea "x"
type textarea "This estimate is for install"
type textarea "x"
type textarea "This estimate is for installi"
type textarea "x"
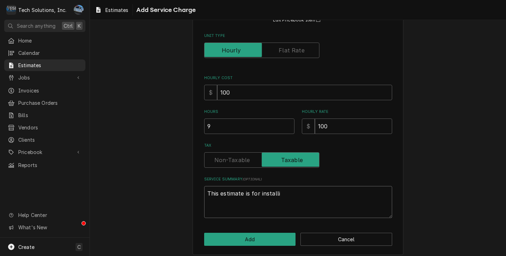
type textarea "This estimate is for installin"
type textarea "x"
type textarea "This estimate is for installing"
type textarea "x"
type textarea "This estimate is for installing"
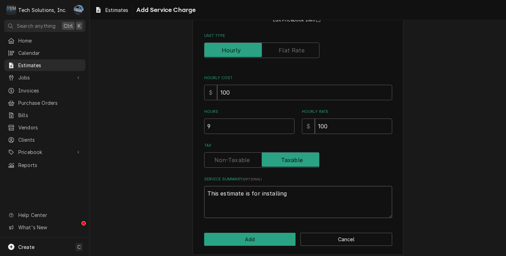
type textarea "x"
type textarea "This estimate is for installing"
type textarea "x"
type textarea "This estimate is for installing."
type textarea "x"
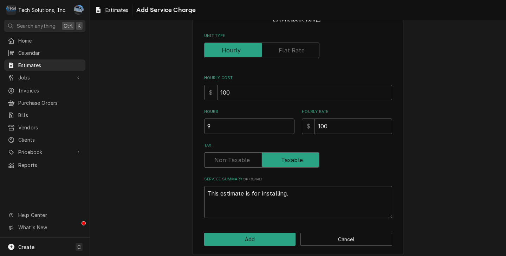
type textarea "This estimate is for installing."
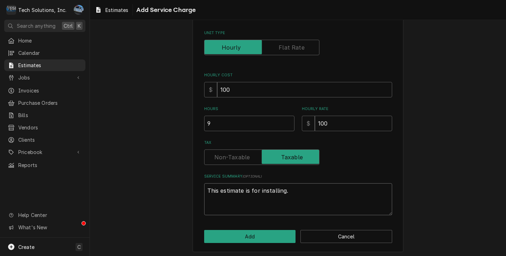
scroll to position [76, 0]
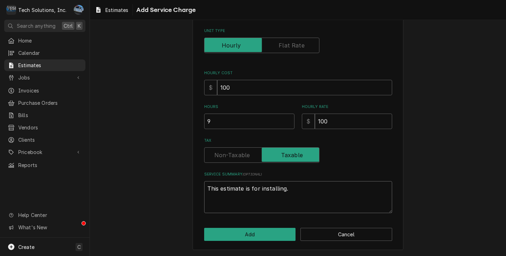
type textarea "x"
type textarea "This estimate is for installing."
type textarea "x"
type textarea "This estimate is for installing"
type textarea "x"
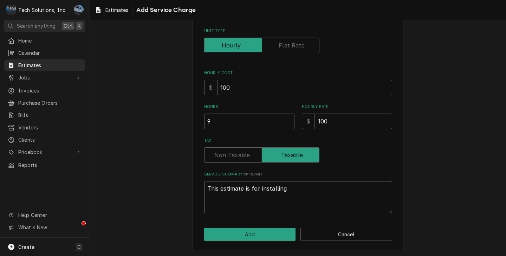
type textarea "This estimate is for installing"
type textarea "x"
type textarea "This estimate is for installing a"
type textarea "x"
type textarea "This estimate is for installing a"
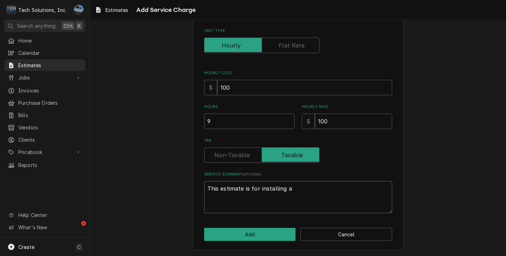
type textarea "x"
type textarea "This estimate is for installing a n"
type textarea "x"
type textarea "This estimate is for installing a ne"
type textarea "x"
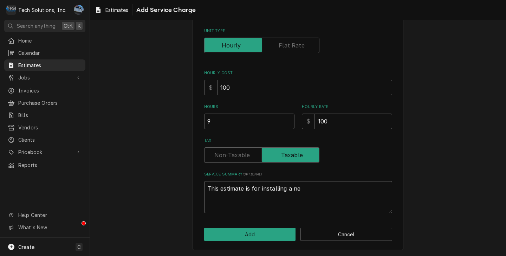
type textarea "This estimate is for installing a new"
type textarea "x"
type textarea "This estimate is for installing a new"
type textarea "x"
type textarea "This estimate is for installing a new e"
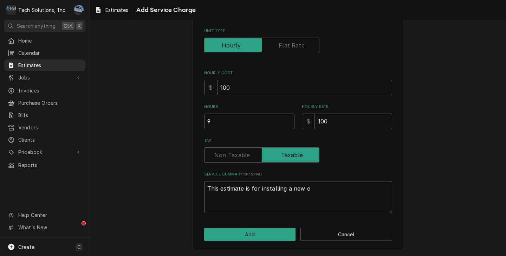
type textarea "x"
type textarea "This estimate is for installing a new el"
type textarea "x"
type textarea "This estimate is for installing a new ele"
type textarea "x"
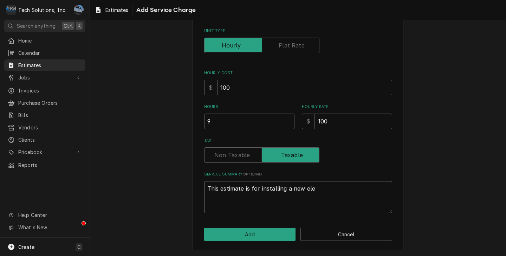
type textarea "This estimate is for installing a new elec"
type textarea "x"
type textarea "This estimate is for installing a new elect"
type textarea "x"
type textarea "This estimate is for installing a new electr"
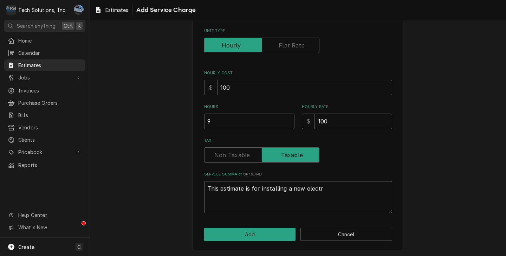
type textarea "x"
type textarea "This estimate is for installing a new electri"
type textarea "x"
type textarea "This estimate is for installing a new electric"
type textarea "x"
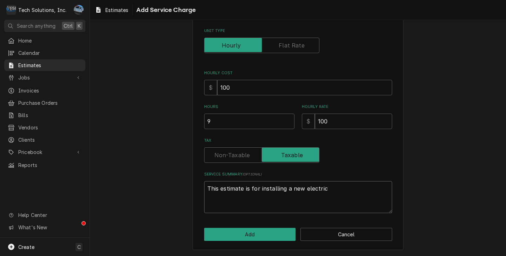
type textarea "This estimate is for installing a new electrica"
type textarea "x"
type textarea "This estimate is for installing a new electrical"
type textarea "x"
type textarea "This estimate is for installing a new electrical"
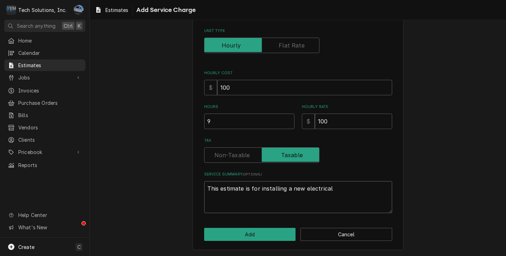
type textarea "x"
type textarea "This estimate is for installing a new electrical"
type textarea "x"
type textarea "This estimate is for installing a new electrical."
type textarea "x"
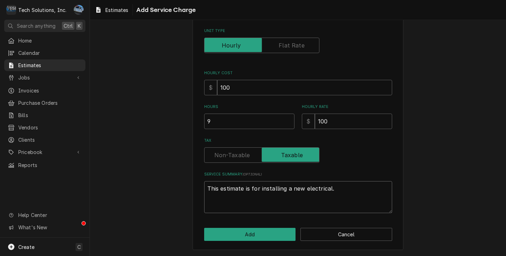
type textarea "This estimate is for installing a new electrical."
type textarea "x"
type textarea "This estimate is for installing a new electrical."
type textarea "x"
type textarea "This estimate is for installing a new electrical"
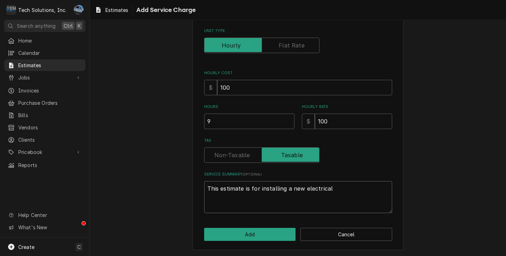
type textarea "x"
type textarea "This estimate is for installing a new electrical"
type textarea "x"
type textarea "This estimate is for installing a new electrical p"
type textarea "x"
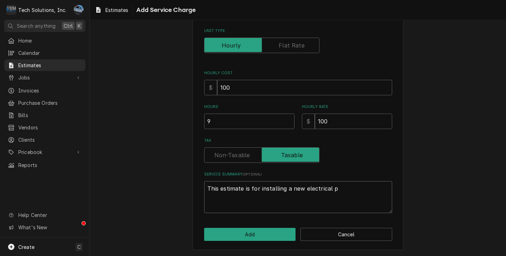
type textarea "This estimate is for installing a new electrical pa"
type textarea "x"
type textarea "This estimate is for installing a new electrical pan"
type textarea "x"
type textarea "This estimate is for installing a new electrical pane"
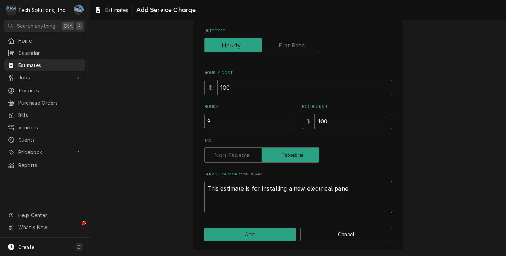
type textarea "x"
type textarea "This estimate is for installing a new electrical panel"
type textarea "x"
type textarea "This estimate is for installing a new electrical panel"
type textarea "x"
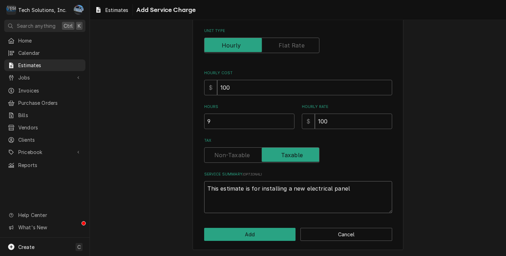
type textarea "This estimate is for installing a new electrical panel"
type textarea "x"
type textarea "This estimate is for installing a new electrical panel"
type textarea "x"
type textarea "This estimate is for installing a new electrical panel"
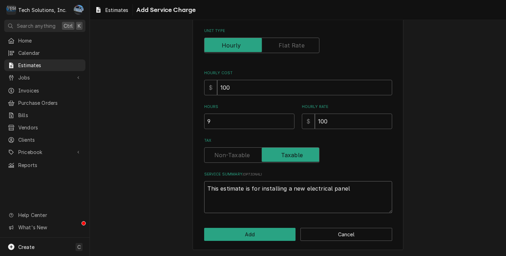
type textarea "x"
type textarea "This estimate is for installing a new electrical panel,"
type textarea "x"
type textarea "This estimate is for installing a new electrical panel,"
type textarea "x"
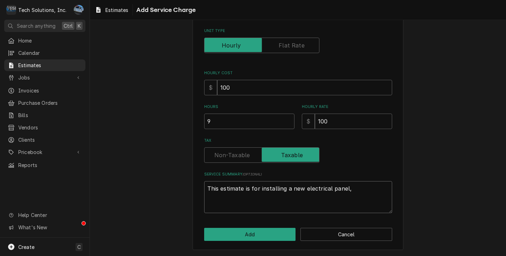
type textarea "This estimate is for installing a new electrical panel, b"
type textarea "x"
type textarea "This estimate is for installing a new electrical panel, br"
type textarea "x"
type textarea "This estimate is for installing a new electrical panel, bre"
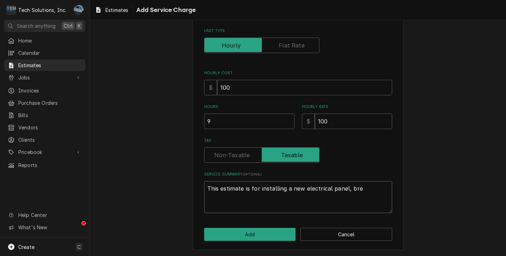
type textarea "x"
type textarea "This estimate is for installing a new electrical panel, brea"
type textarea "x"
type textarea "This estimate is for installing a new electrical panel, break"
type textarea "x"
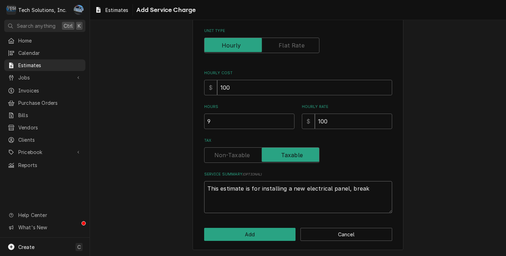
type textarea "This estimate is for installing a new electrical panel, breake"
type textarea "x"
type textarea "This estimate is for installing a new electrical panel, breaker"
click at [238, 198] on textarea "This estimate is for installing a new electrical panel, breakers, and 4 new 120…" at bounding box center [298, 197] width 188 height 32
click at [236, 197] on textarea "This estimate is for installing a new electrical panel, breakers, and 4 new 120…" at bounding box center [298, 197] width 188 height 32
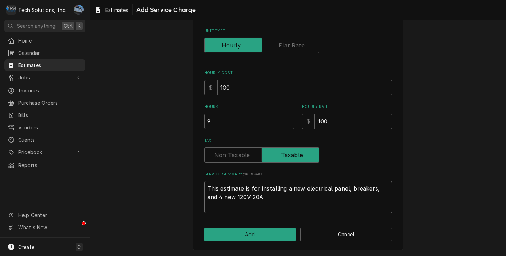
click at [262, 197] on textarea "This estimate is for installing a new electrical panel, breakers, and 4 new 120…" at bounding box center [298, 197] width 188 height 32
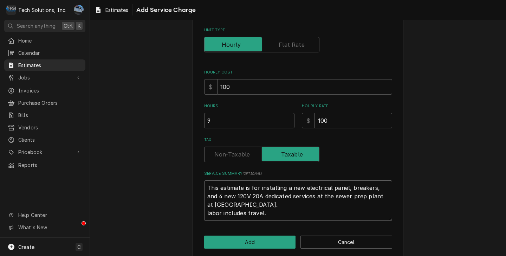
click at [207, 213] on textarea "This estimate is for installing a new electrical panel, breakers, and 4 new 120…" at bounding box center [298, 200] width 188 height 40
click at [276, 244] on button "Add" at bounding box center [250, 241] width 92 height 13
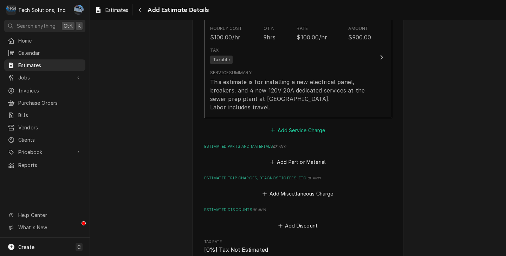
scroll to position [810, 0]
click at [299, 157] on button "Add Part or Material" at bounding box center [298, 162] width 58 height 10
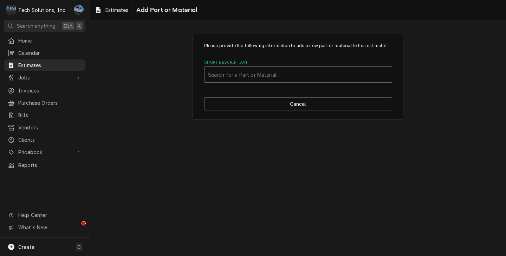
click at [245, 77] on div "Short Description" at bounding box center [298, 74] width 180 height 13
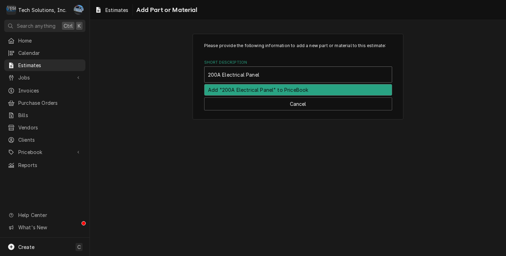
click at [245, 93] on div "Add "200A Electrical Panel" to PriceBook" at bounding box center [298, 89] width 187 height 11
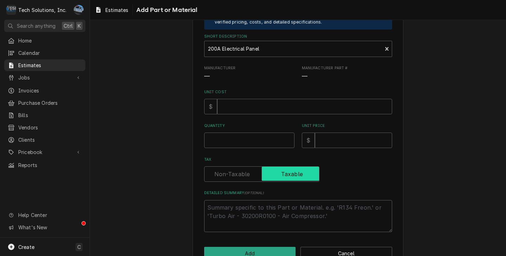
scroll to position [70, 0]
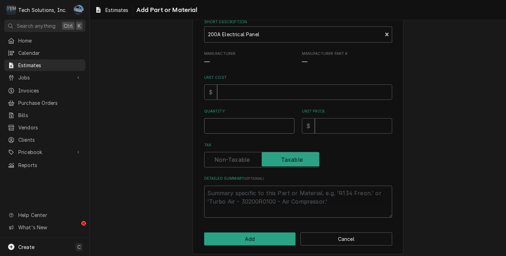
click at [242, 126] on input "Quantity" at bounding box center [249, 125] width 90 height 15
click at [261, 96] on input "Unit Cost" at bounding box center [304, 91] width 175 height 15
click at [324, 124] on input "Unit Price" at bounding box center [353, 125] width 77 height 15
click at [436, 111] on div "Please provide the following information to add a new part or material to this …" at bounding box center [298, 108] width 416 height 303
click at [234, 240] on button "Add" at bounding box center [250, 238] width 92 height 13
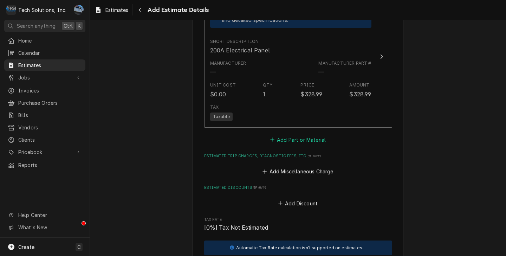
scroll to position [978, 0]
click at [282, 136] on button "Add Part or Material" at bounding box center [298, 140] width 58 height 10
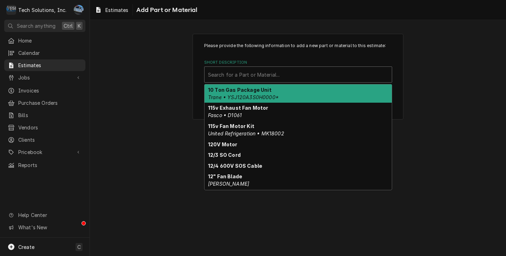
click at [267, 77] on div "Short Description" at bounding box center [298, 74] width 180 height 13
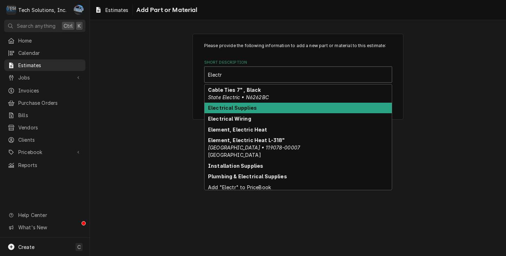
drag, startPoint x: 254, startPoint y: 106, endPoint x: 256, endPoint y: 110, distance: 4.6
click at [254, 107] on strong "Electrical Supplies" at bounding box center [232, 108] width 49 height 6
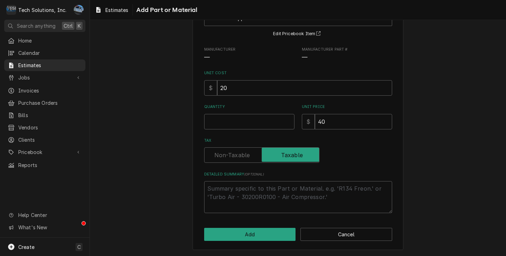
scroll to position [57, 0]
click at [257, 124] on input "Quantity" at bounding box center [249, 121] width 90 height 15
click at [259, 84] on input "20" at bounding box center [304, 87] width 175 height 15
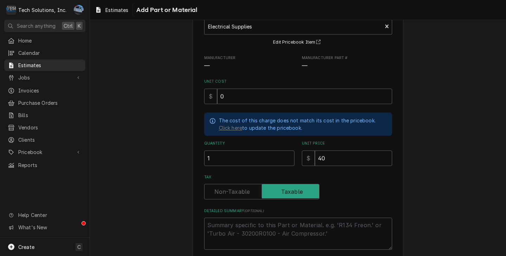
scroll to position [70, 0]
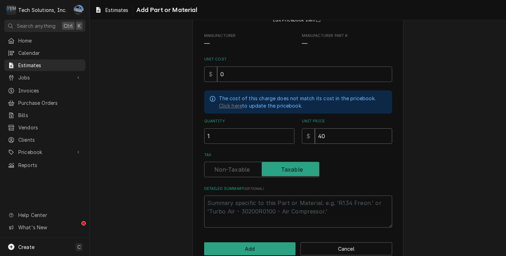
click at [349, 135] on input "40" at bounding box center [353, 135] width 77 height 15
click at [239, 207] on textarea "Detailed Summary ( optional )" at bounding box center [298, 211] width 188 height 32
click at [340, 203] on textarea "1 1/2 Liquid Tite. 10/2 WG wire, Electrical boxes," at bounding box center [298, 211] width 188 height 32
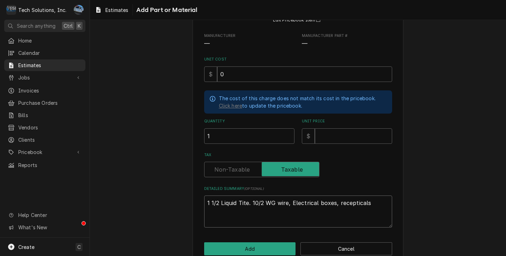
drag, startPoint x: 345, startPoint y: 204, endPoint x: 359, endPoint y: 202, distance: 14.9
click at [374, 205] on textarea "1 1/2 Liquid Tite. 10/2 WG wire, Electrical boxes, receptacles" at bounding box center [298, 211] width 188 height 32
click at [368, 203] on textarea "1 1/2 Liquid Tite. 10/2 WG wire, Electrical boxes, receptacles" at bounding box center [298, 211] width 188 height 32
click at [368, 202] on textarea "1 1/2 Liquid Tite. 10/2 WG wire, Electrical boxes, receptacles" at bounding box center [298, 211] width 188 height 32
click at [344, 140] on input "Unit Price" at bounding box center [353, 135] width 77 height 15
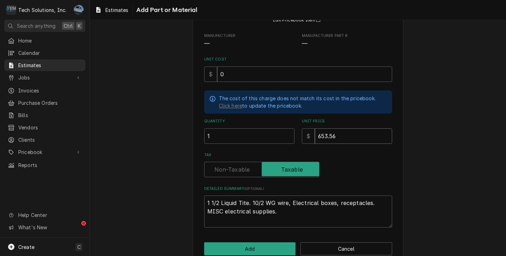
click at [435, 144] on div "Please provide the following information to add a new part or material to this …" at bounding box center [298, 113] width 416 height 313
click at [266, 245] on button "Add" at bounding box center [250, 248] width 92 height 13
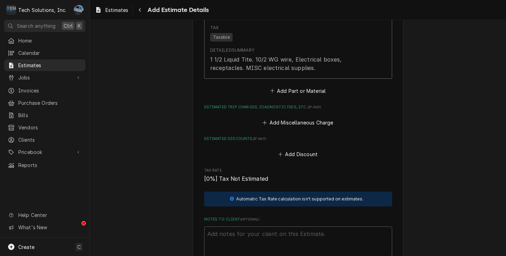
scroll to position [1051, 0]
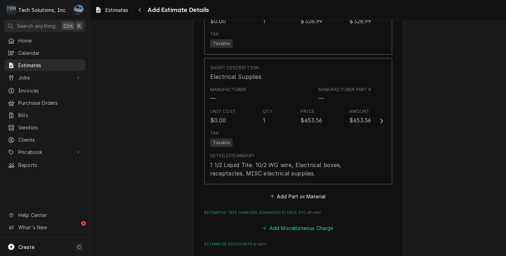
click at [310, 223] on button "Add Miscellaneous Charge" at bounding box center [297, 228] width 73 height 10
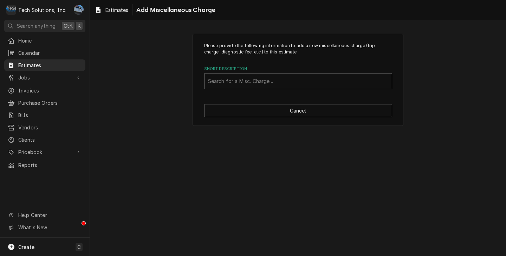
click at [279, 81] on div "Short Description" at bounding box center [298, 81] width 180 height 13
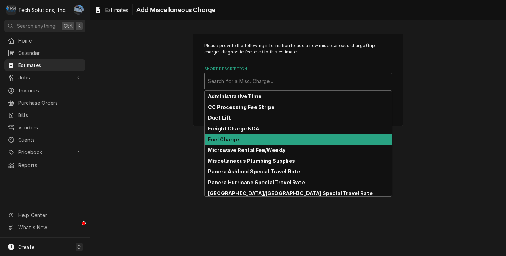
click at [242, 139] on div "Fuel Charge" at bounding box center [298, 139] width 187 height 11
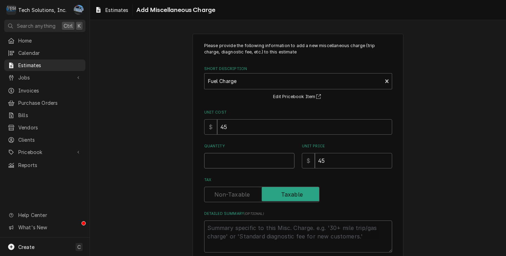
click at [255, 161] on input "Quantity" at bounding box center [249, 160] width 90 height 15
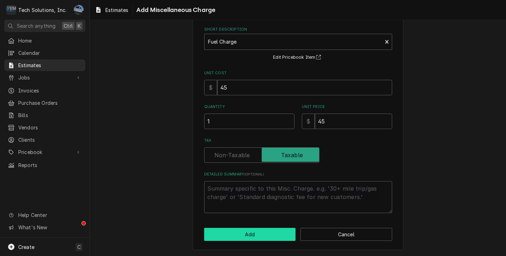
click at [279, 228] on button "Add" at bounding box center [250, 234] width 92 height 13
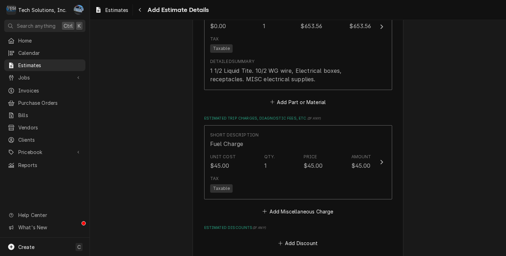
scroll to position [1148, 0]
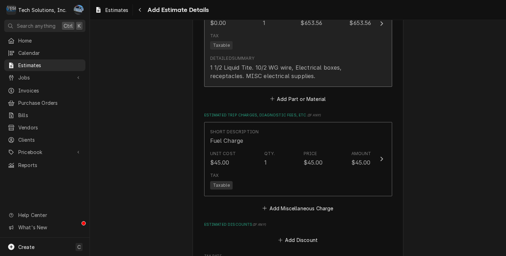
click at [321, 67] on div "1 1/2 Liquid Tite. 10/2 WG wire, Electrical boxes, receptacles. MISC electrical…" at bounding box center [290, 71] width 161 height 17
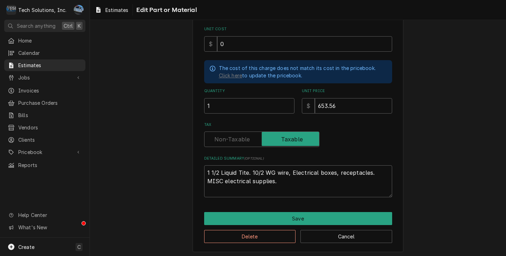
scroll to position [103, 0]
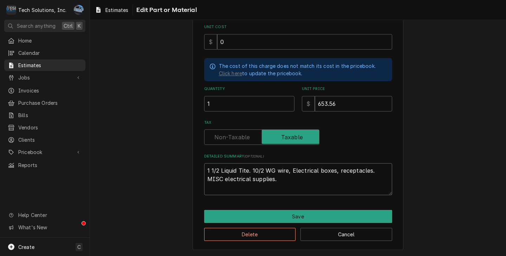
click at [280, 179] on textarea "1 1/2 Liquid Tite. 10/2 WG wire, Electrical boxes, receptacles. MISC electrical…" at bounding box center [298, 179] width 188 height 32
click at [273, 180] on textarea "1 1/2 Liquid Tite. 10/2 WG wire, Electrical boxes, receptacles. MISC electrical…" at bounding box center [298, 179] width 188 height 32
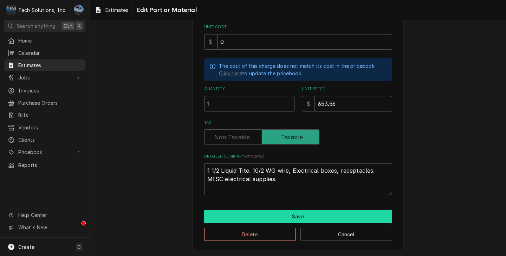
click at [297, 216] on button "Save" at bounding box center [298, 216] width 188 height 13
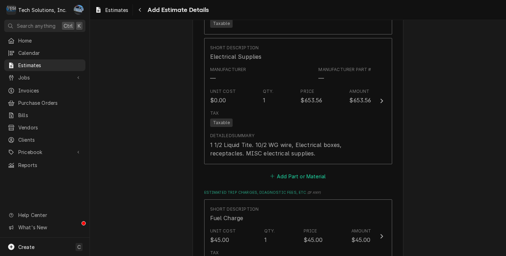
scroll to position [1070, 0]
click at [298, 172] on button "Add Part or Material" at bounding box center [298, 177] width 58 height 10
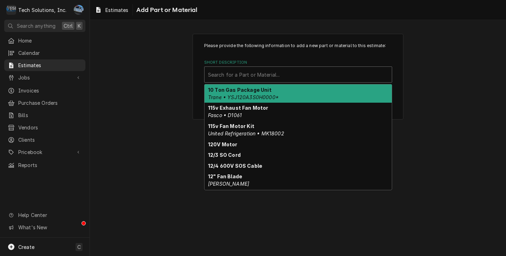
drag, startPoint x: 244, startPoint y: 81, endPoint x: 248, endPoint y: 79, distance: 5.2
click at [244, 81] on div "Short Description" at bounding box center [298, 74] width 180 height 13
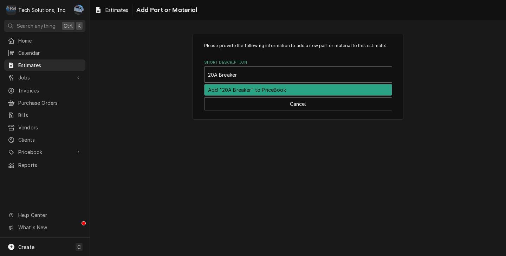
click at [228, 87] on div "Add "20A Breaker" to PriceBook" at bounding box center [298, 89] width 187 height 11
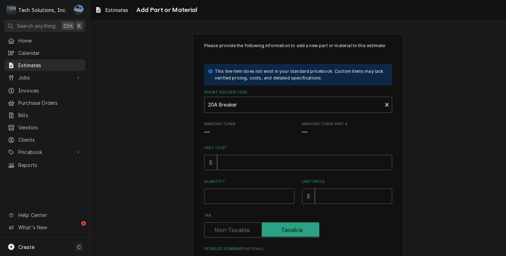
scroll to position [35, 0]
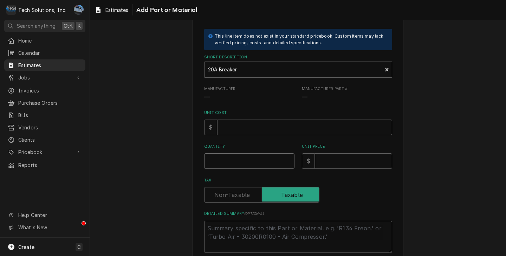
click at [250, 163] on input "Quantity" at bounding box center [249, 160] width 90 height 15
click at [254, 129] on input "Unit Cost" at bounding box center [304, 126] width 175 height 15
click at [330, 164] on input "Unit Price" at bounding box center [353, 160] width 77 height 15
click at [240, 131] on input "Unit Cost" at bounding box center [304, 126] width 175 height 15
click at [322, 166] on input "Unit Price" at bounding box center [353, 160] width 77 height 15
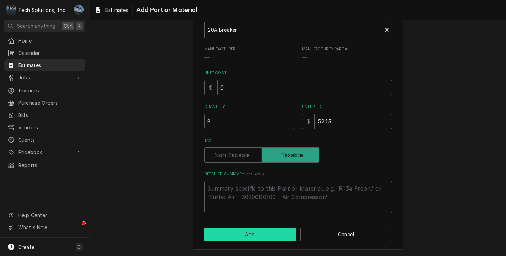
click at [255, 238] on button "Add" at bounding box center [250, 234] width 92 height 13
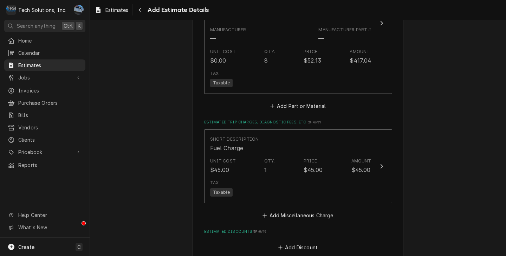
scroll to position [1228, 0]
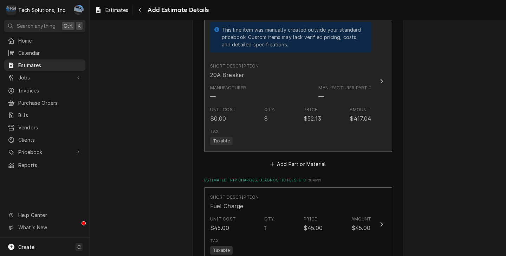
click at [328, 125] on div "Tax Taxable" at bounding box center [290, 136] width 161 height 22
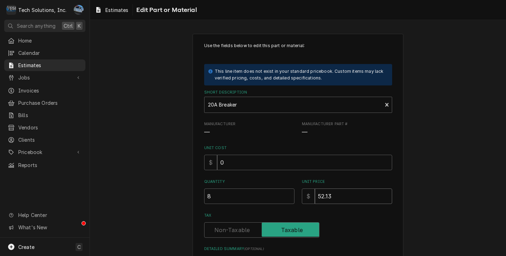
click at [338, 194] on input "52.13" at bounding box center [353, 195] width 77 height 15
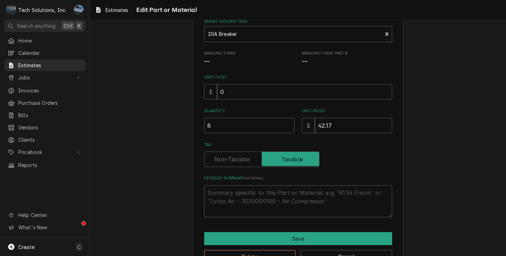
scroll to position [94, 0]
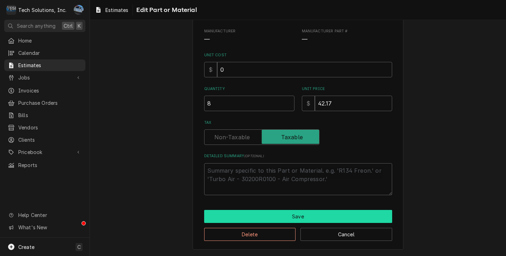
click at [284, 214] on button "Save" at bounding box center [298, 216] width 188 height 13
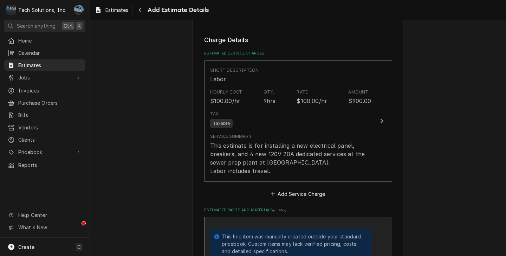
scroll to position [728, 0]
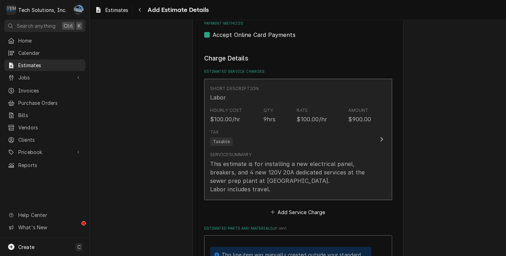
click at [307, 171] on div "This estimate is for installing a new electrical panel, breakers, and 4 new 120…" at bounding box center [290, 177] width 161 height 34
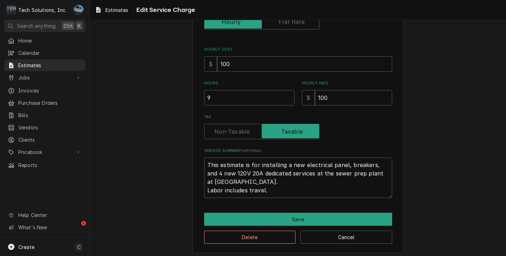
scroll to position [103, 0]
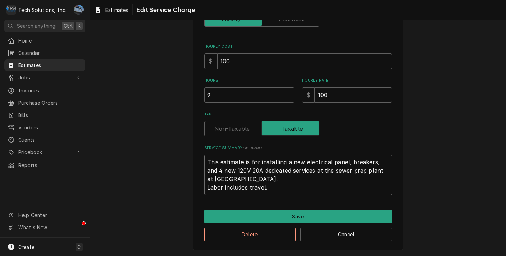
click at [209, 170] on textarea "This estimate is for installing a new electrical panel, breakers, and 4 new 120…" at bounding box center [298, 175] width 188 height 40
click at [208, 169] on textarea "This estimate is for installing a new electrical panel, breakers, and 4 new 120…" at bounding box center [298, 175] width 188 height 40
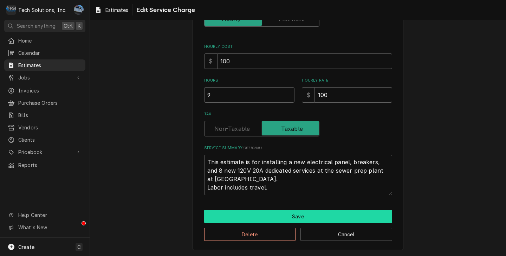
click at [282, 218] on button "Save" at bounding box center [298, 216] width 188 height 13
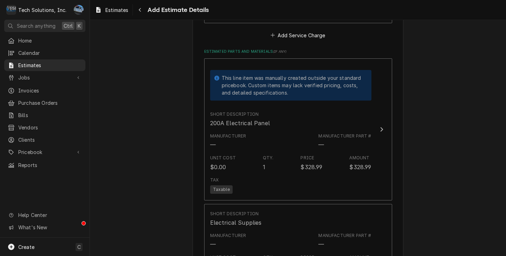
scroll to position [896, 0]
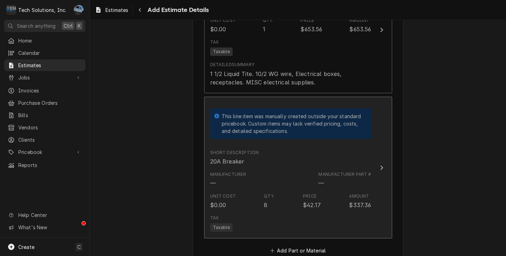
click at [300, 173] on div "Manufacturer — Manufacturer Part # —" at bounding box center [290, 179] width 161 height 22
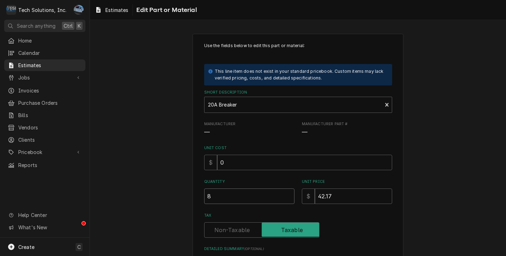
click at [218, 195] on input "8" at bounding box center [249, 195] width 90 height 15
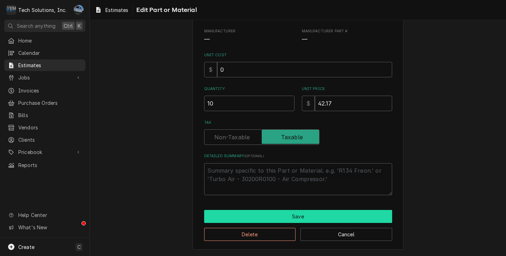
click at [311, 215] on button "Save" at bounding box center [298, 216] width 188 height 13
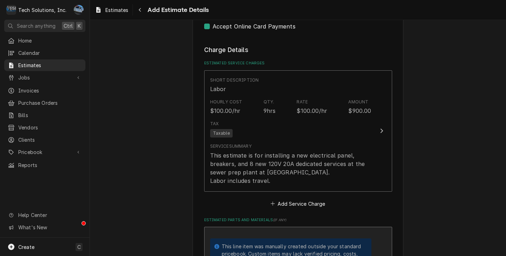
scroll to position [712, 0]
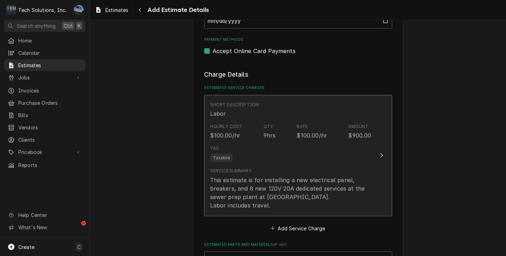
click at [300, 179] on div "This estimate is for installing a new electrical panel, breakers, and 8 new 120…" at bounding box center [290, 193] width 161 height 34
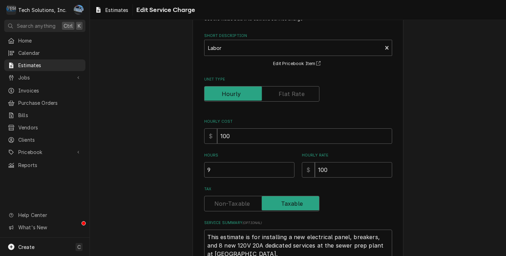
scroll to position [103, 0]
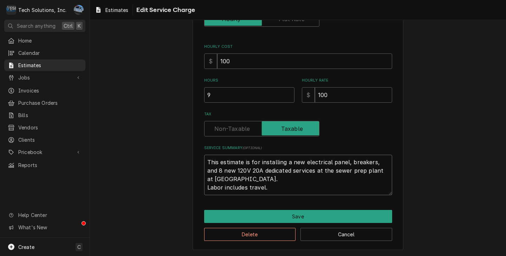
click at [225, 178] on textarea "This estimate is for installing a new electrical panel, breakers, and 8 new 120…" at bounding box center [298, 175] width 188 height 40
click at [300, 205] on div "Use the fields below to edit this service charge Short Description Labor Edit P…" at bounding box center [298, 91] width 211 height 318
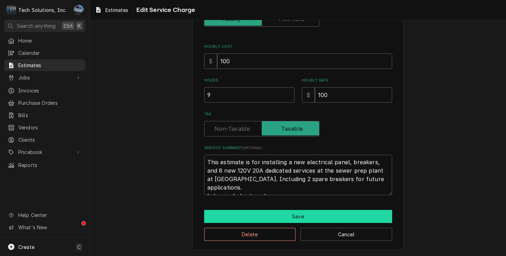
click at [300, 210] on button "Save" at bounding box center [298, 216] width 188 height 13
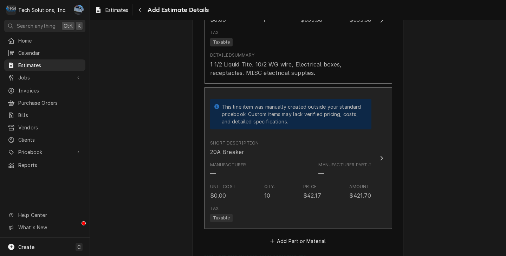
scroll to position [1161, 0]
click at [374, 190] on button "This line item was manually created outside your standard pricebook. Custom ite…" at bounding box center [298, 157] width 188 height 142
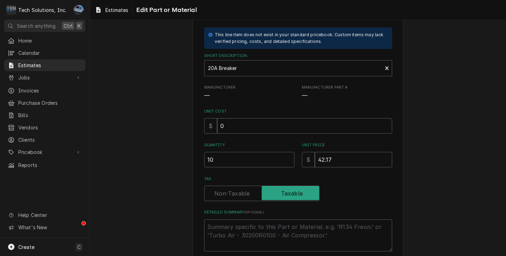
scroll to position [24, 0]
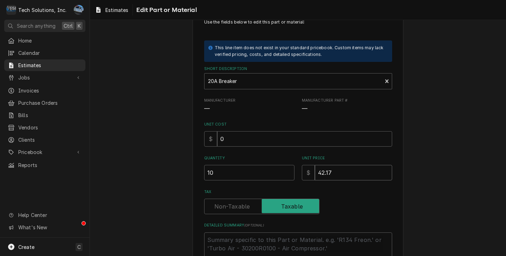
click at [336, 175] on input "42.17" at bounding box center [353, 172] width 77 height 15
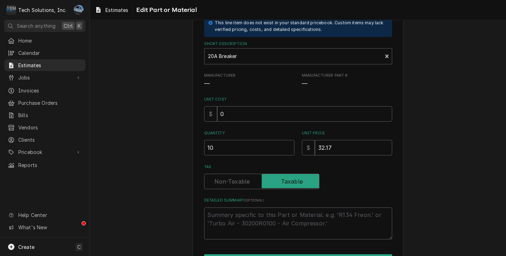
scroll to position [94, 0]
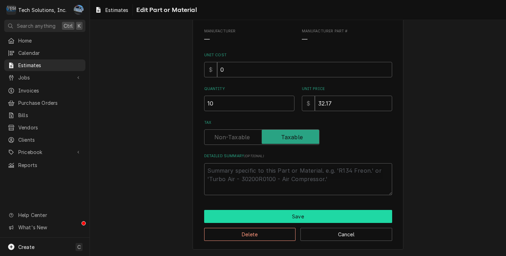
click at [296, 211] on button "Save" at bounding box center [298, 216] width 188 height 13
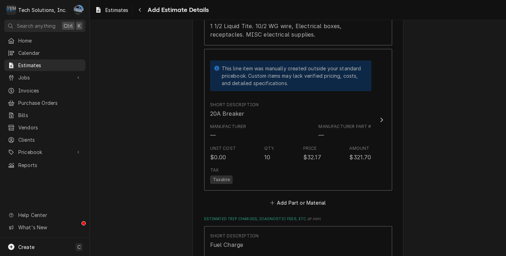
scroll to position [1061, 0]
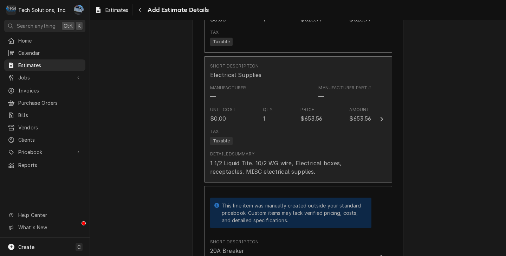
click at [355, 117] on div "Unit Cost $0.00 Qty. 1 Price $653.56 Amount $653.56" at bounding box center [290, 115] width 161 height 22
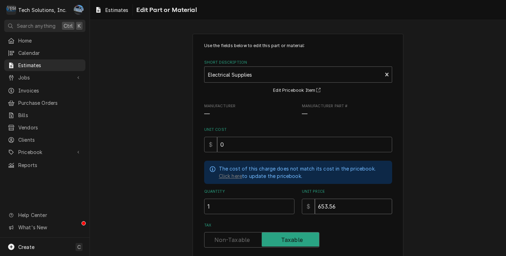
click at [319, 207] on input "653.56" at bounding box center [353, 206] width 77 height 15
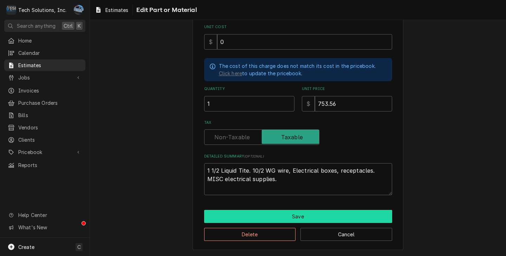
click at [286, 216] on button "Save" at bounding box center [298, 216] width 188 height 13
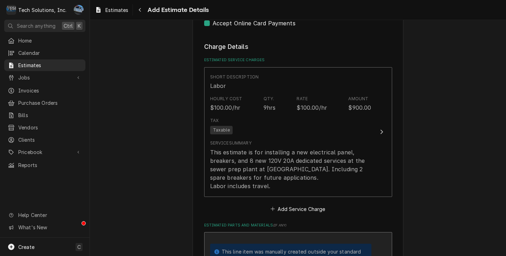
scroll to position [737, 0]
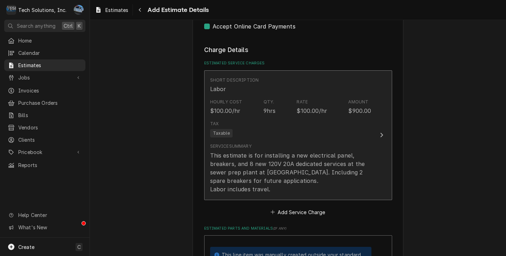
click at [335, 143] on div "Service Summary This estimate is for installing a new electrical panel, breaker…" at bounding box center [290, 168] width 161 height 50
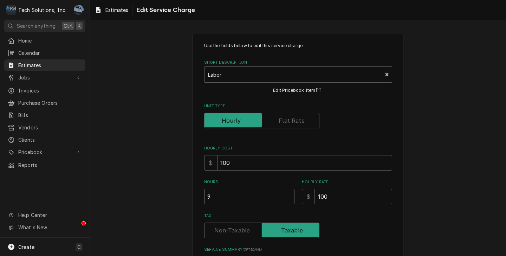
click at [218, 201] on input "9" at bounding box center [249, 196] width 90 height 15
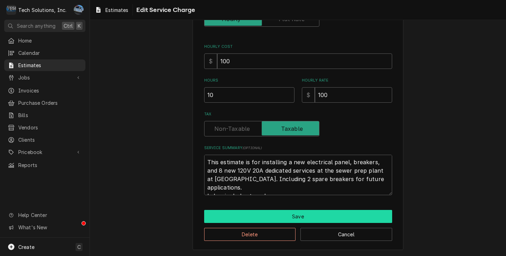
click at [299, 212] on button "Save" at bounding box center [298, 216] width 188 height 13
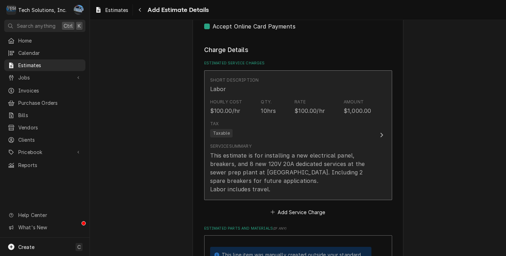
scroll to position [729, 0]
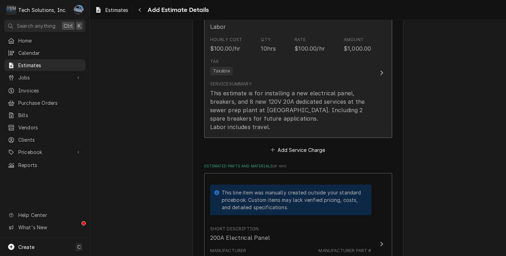
click at [254, 62] on div "Tax Taxable" at bounding box center [290, 67] width 161 height 22
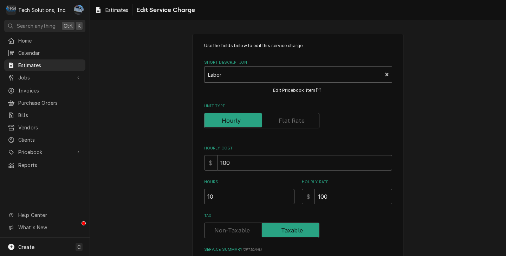
click at [221, 200] on input "10" at bounding box center [249, 196] width 90 height 15
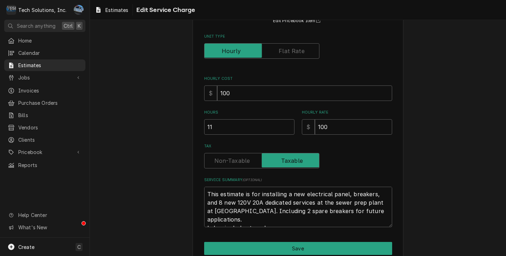
scroll to position [103, 0]
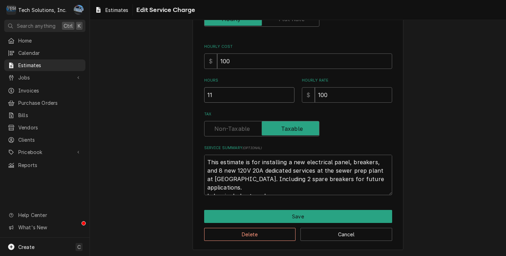
click at [219, 94] on input "11" at bounding box center [249, 94] width 90 height 15
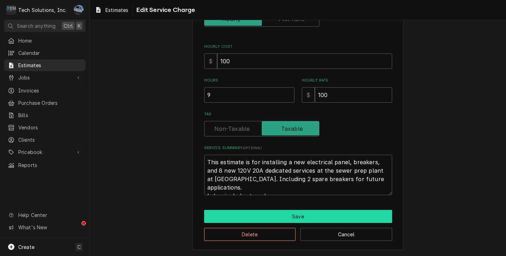
click at [268, 212] on button "Save" at bounding box center [298, 216] width 188 height 13
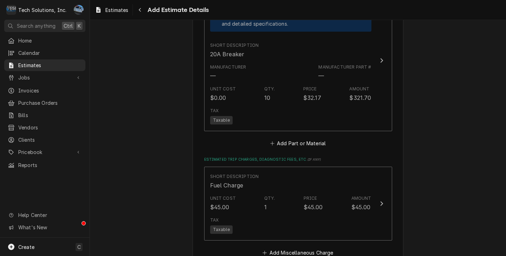
scroll to position [1272, 0]
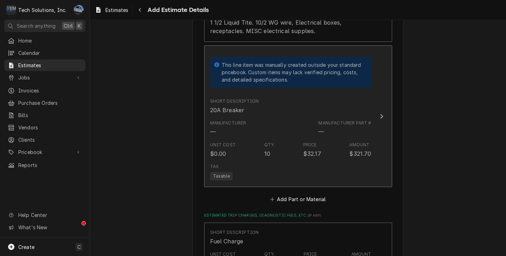
click at [331, 168] on div "Tax Taxable" at bounding box center [290, 172] width 161 height 22
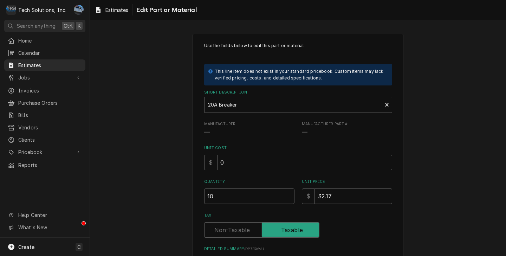
scroll to position [94, 0]
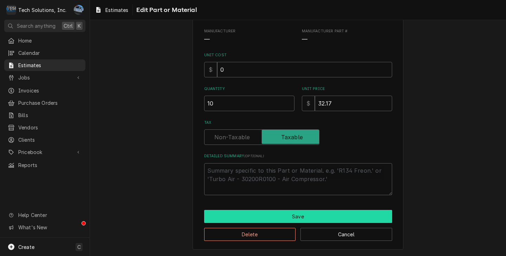
click at [273, 220] on button "Save" at bounding box center [298, 216] width 188 height 13
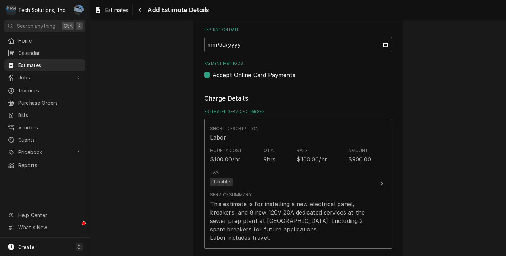
scroll to position [667, 0]
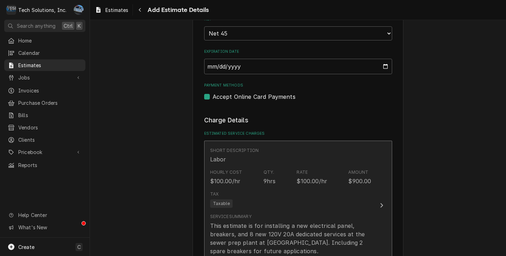
click at [305, 196] on div "Tax Taxable" at bounding box center [290, 199] width 161 height 22
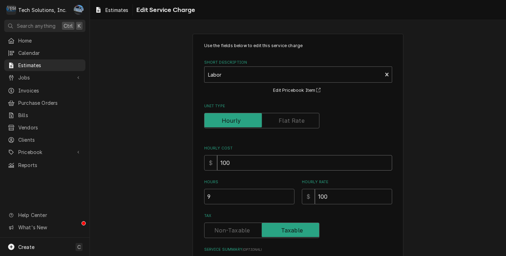
click at [247, 166] on input "100" at bounding box center [304, 162] width 175 height 15
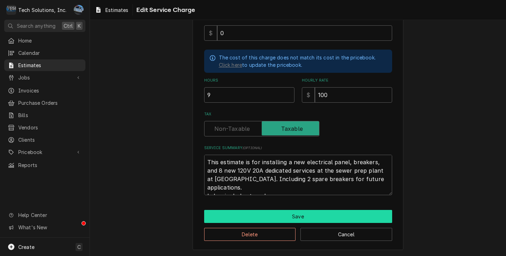
click at [302, 212] on button "Save" at bounding box center [298, 216] width 188 height 13
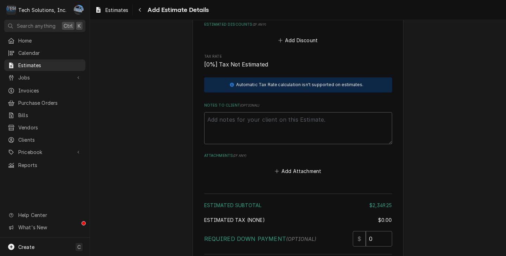
scroll to position [1588, 0]
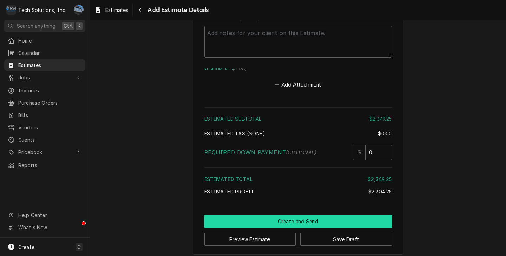
click at [303, 215] on button "Create and Send" at bounding box center [298, 221] width 188 height 13
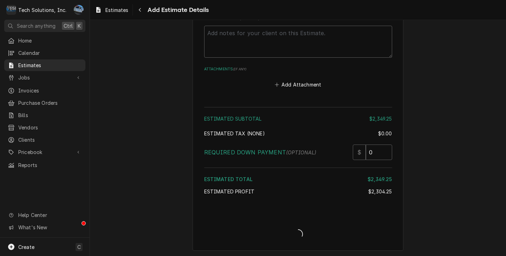
scroll to position [1584, 0]
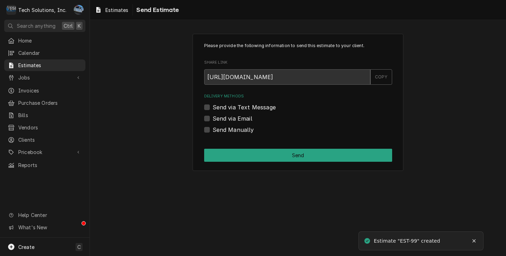
click at [204, 119] on div "Please provide the following information to send this estimate to your client. …" at bounding box center [298, 102] width 211 height 137
click at [213, 118] on label "Send via Email" at bounding box center [233, 118] width 40 height 8
click at [213, 118] on input "Send via Email" at bounding box center [307, 121] width 188 height 15
checkbox input "true"
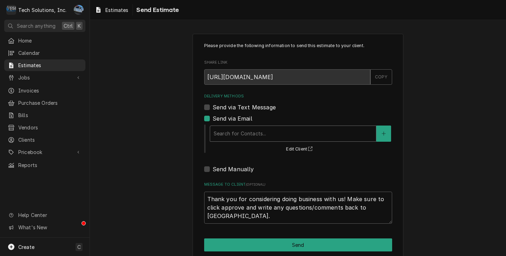
click at [315, 134] on div "Delivery Methods" at bounding box center [293, 133] width 159 height 13
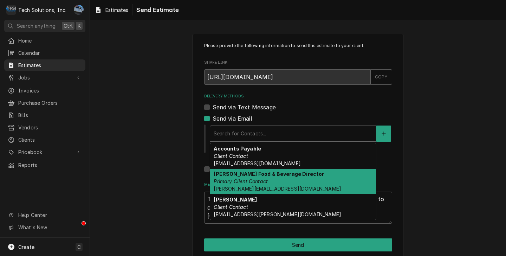
click at [279, 181] on div "[PERSON_NAME] Food & Beverage Director Primary Client Contact [PERSON_NAME][EMA…" at bounding box center [293, 182] width 166 height 26
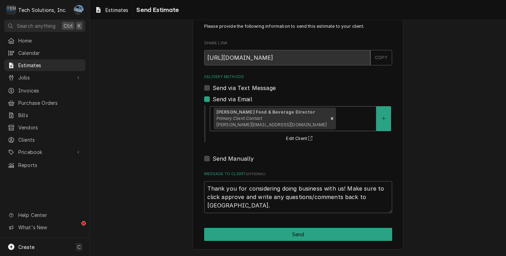
scroll to position [20, 0]
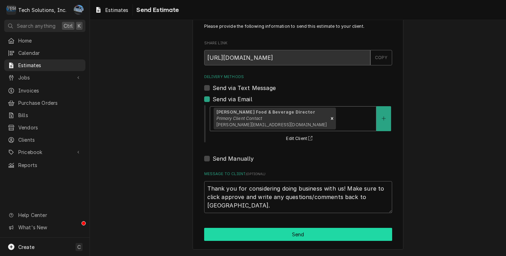
drag, startPoint x: 309, startPoint y: 234, endPoint x: 319, endPoint y: 233, distance: 10.6
click at [309, 234] on button "Send" at bounding box center [298, 234] width 188 height 13
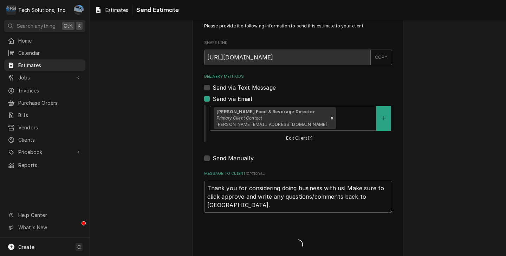
type textarea "x"
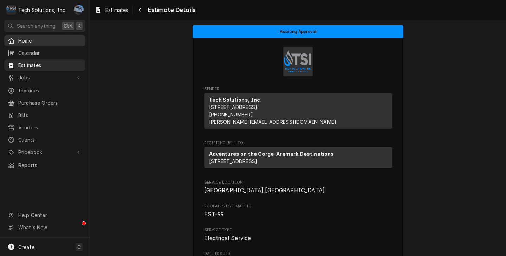
click at [29, 42] on span "Home" at bounding box center [50, 40] width 64 height 7
